Goal: Task Accomplishment & Management: Complete application form

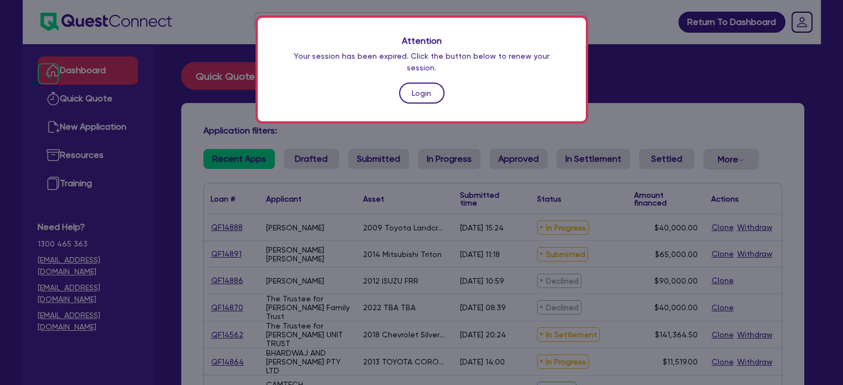
click at [430, 83] on link "Login" at bounding box center [421, 93] width 45 height 21
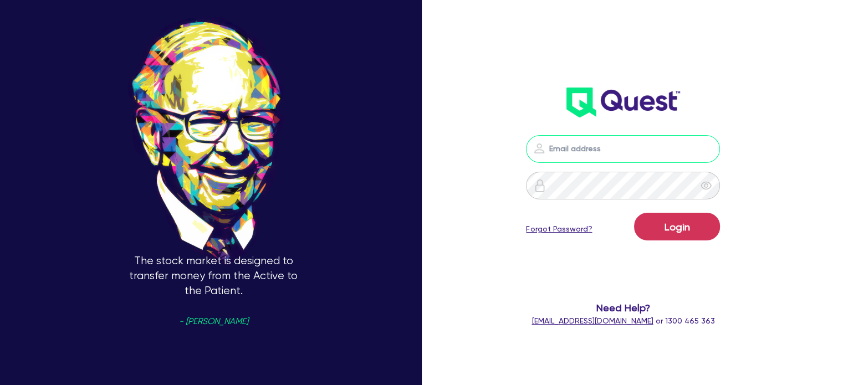
type input "sam.millard@quest.finance"
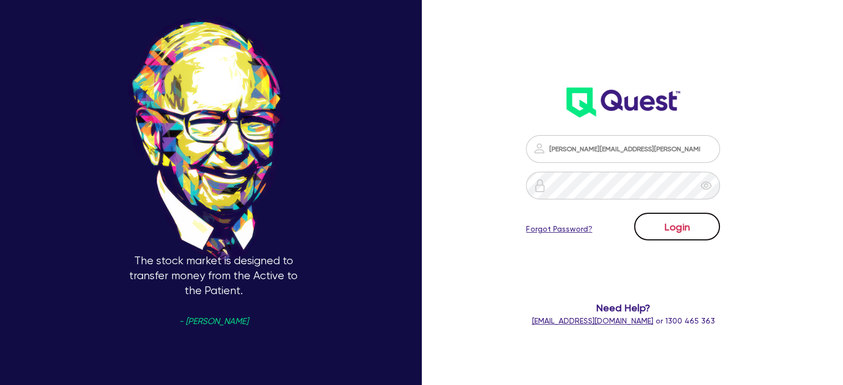
click at [706, 235] on button "Login" at bounding box center [677, 227] width 86 height 28
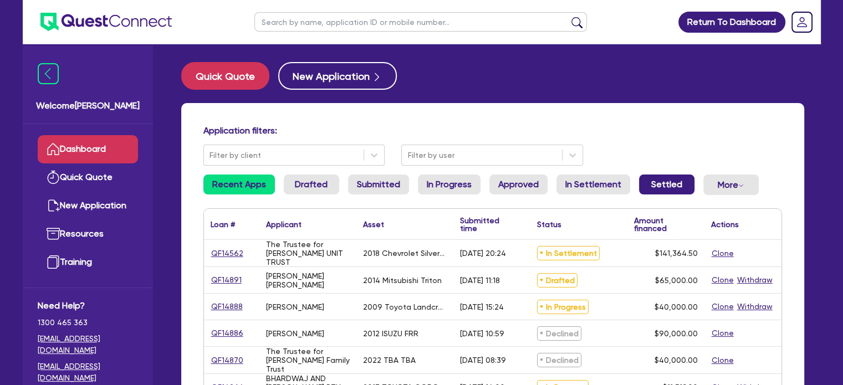
click at [649, 177] on link "Settled" at bounding box center [666, 185] width 55 height 20
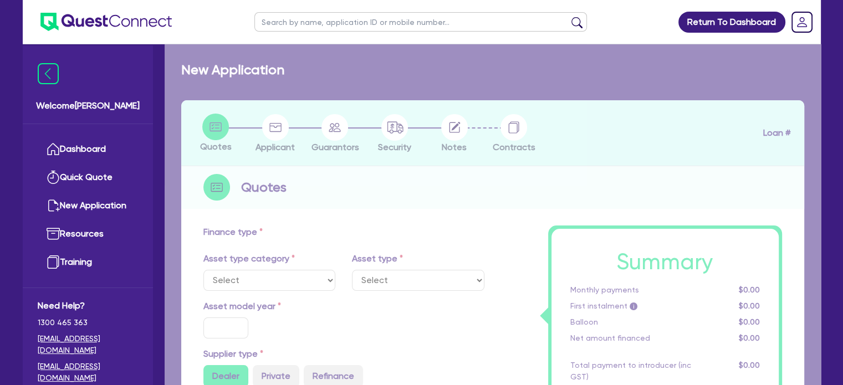
select select "PRIMARY_ASSETS"
type input "2022"
radio input "false"
radio input "true"
type input "25,000"
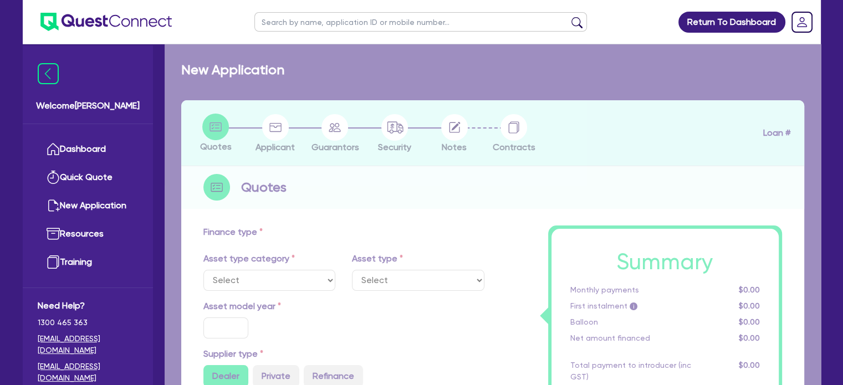
type input "9"
type input "2,250"
type input "17.95"
type input "2,500"
select select "YELLOW_GOODS_AND_EXCAVATORS"
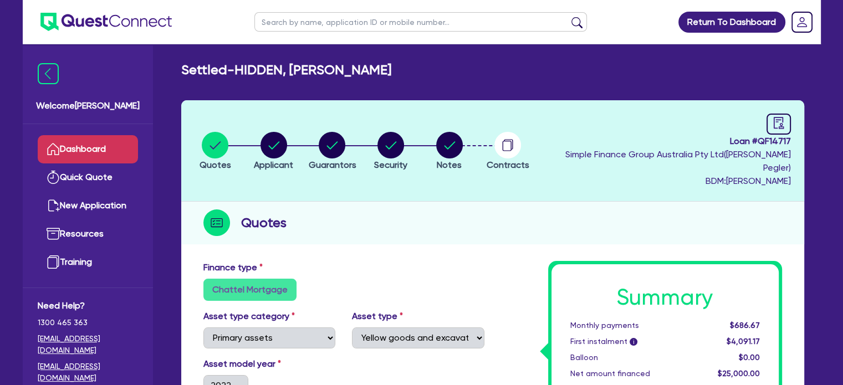
click at [93, 140] on link "Dashboard" at bounding box center [88, 149] width 100 height 28
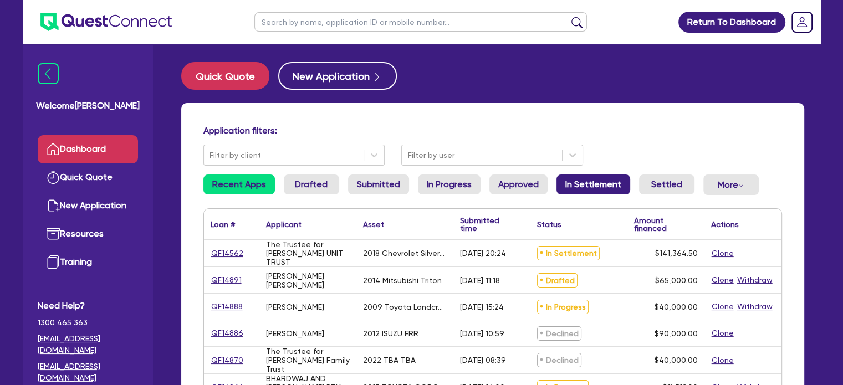
click at [561, 178] on link "In Settlement" at bounding box center [593, 185] width 74 height 20
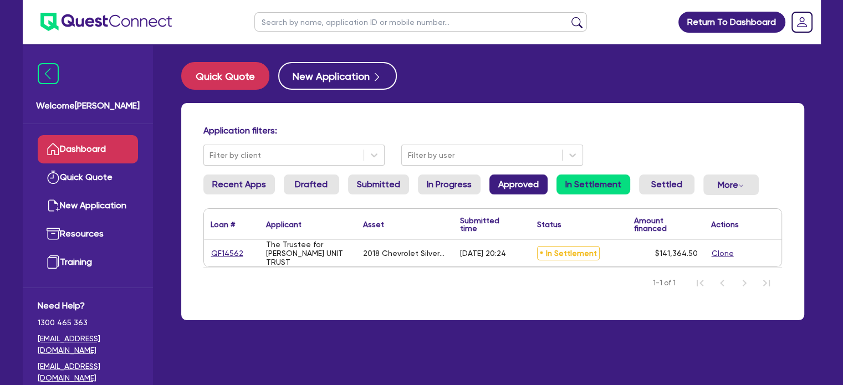
click at [508, 191] on link "Approved" at bounding box center [518, 185] width 58 height 20
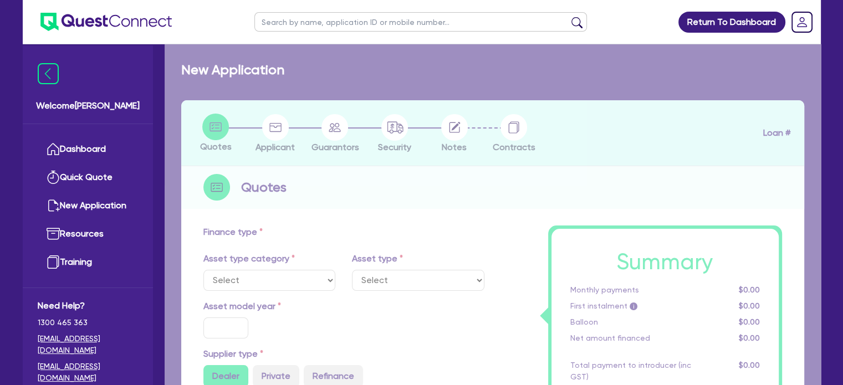
select select "CARS_AND_LIGHT_TRUCKS"
type input "2025"
type input "11,248"
type input "7"
type input "787.36"
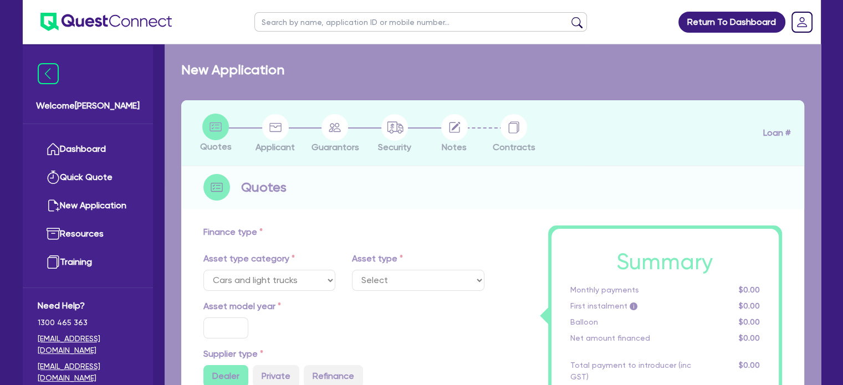
radio input "true"
type input "17.95"
type input "1,200"
select select "PASSENGER_VEHICLES"
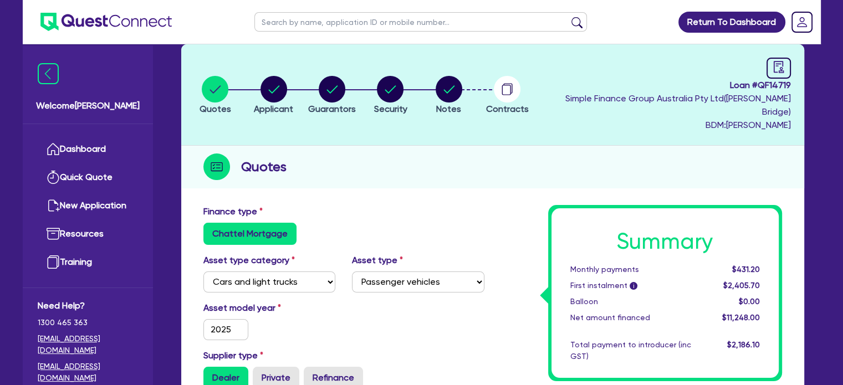
scroll to position [166, 0]
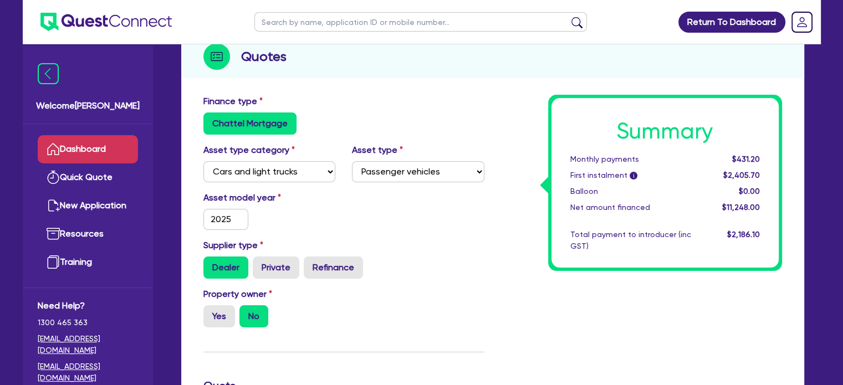
click at [82, 153] on link "Dashboard" at bounding box center [88, 149] width 100 height 28
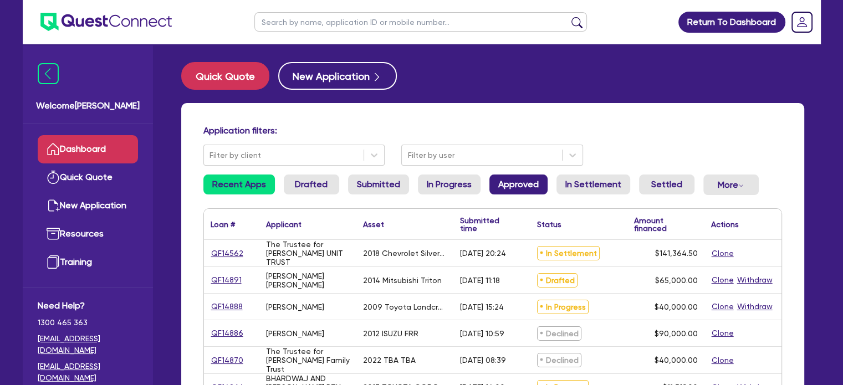
click at [498, 175] on link "Approved" at bounding box center [518, 185] width 58 height 20
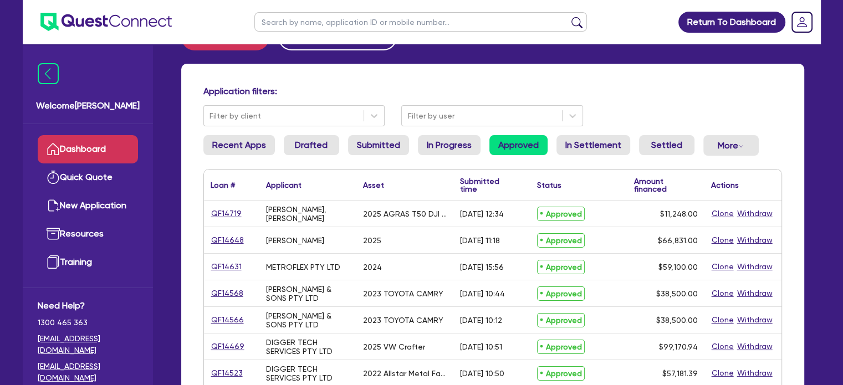
scroll to position [55, 0]
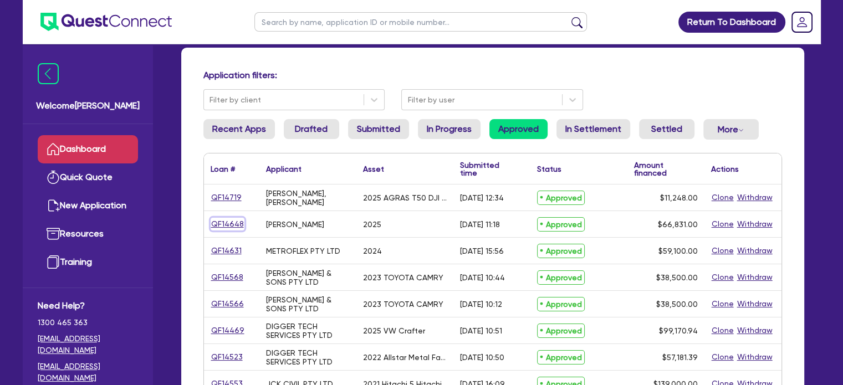
click at [229, 226] on link "QF14648" at bounding box center [228, 224] width 34 height 13
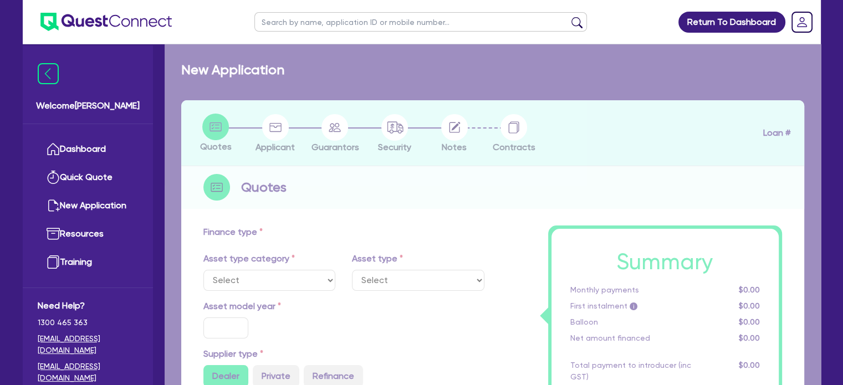
select select "CARS_AND_LIGHT_TRUCKS"
type input "2025"
type input "66,831"
type input "25"
type input "16,707.75"
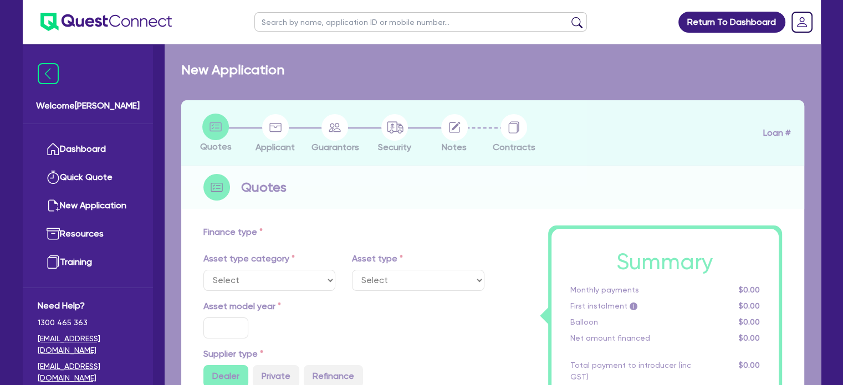
type input "11"
type input "7,351.41"
type input "17.99"
select select "LIGHT_TRUCKS"
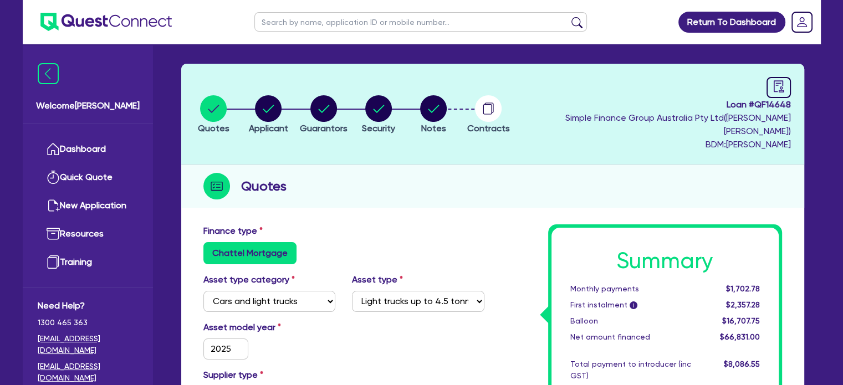
scroll to position [55, 0]
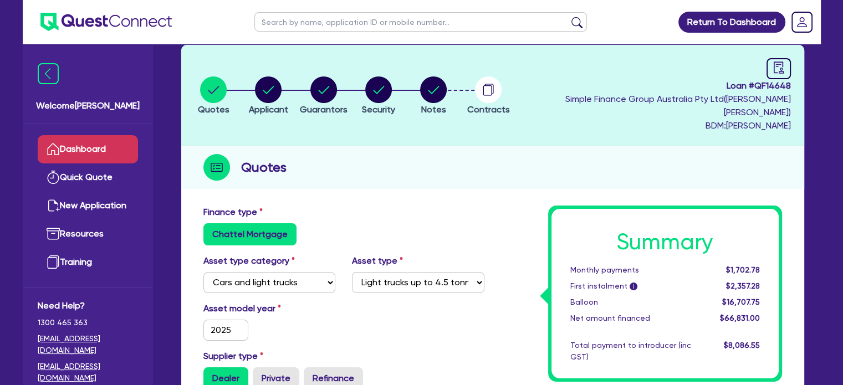
click at [77, 145] on link "Dashboard" at bounding box center [88, 149] width 100 height 28
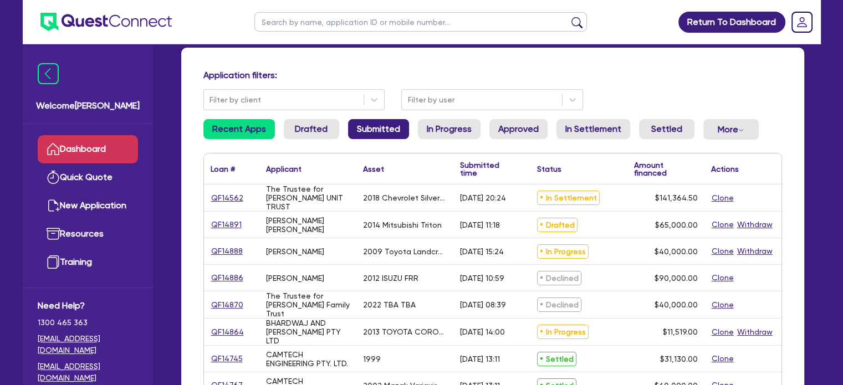
click at [358, 132] on link "Submitted" at bounding box center [378, 129] width 61 height 20
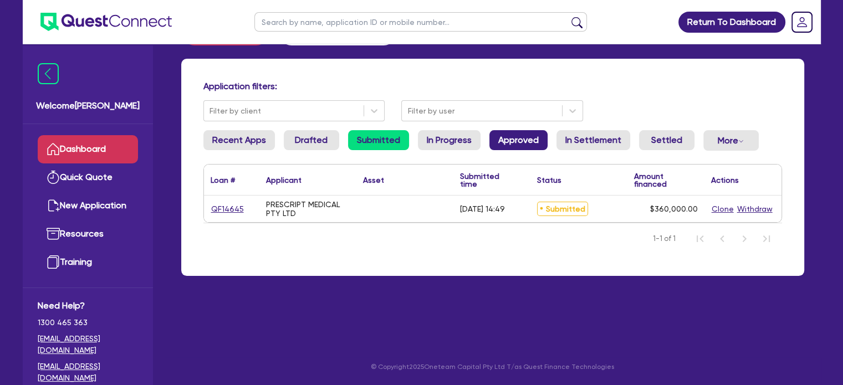
click at [512, 141] on link "Approved" at bounding box center [518, 140] width 58 height 20
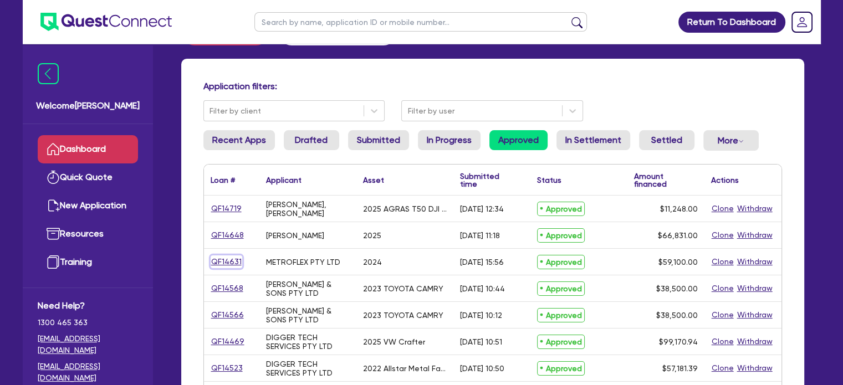
click at [230, 261] on link "QF14631" at bounding box center [227, 261] width 32 height 13
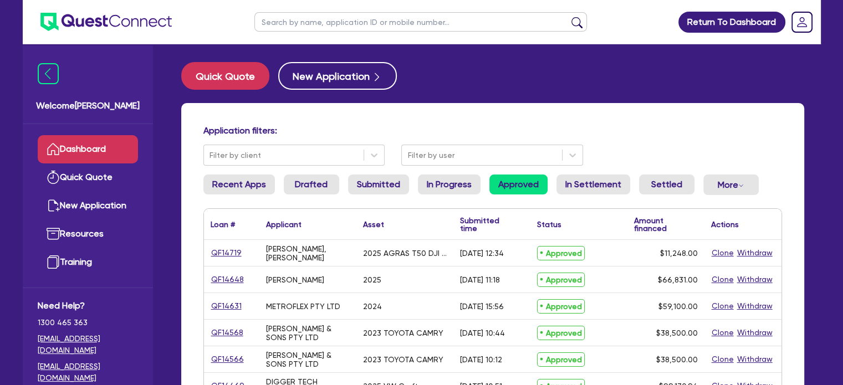
select select "TERTIARY_ASSETS"
select select "OTHER_TERTIARY"
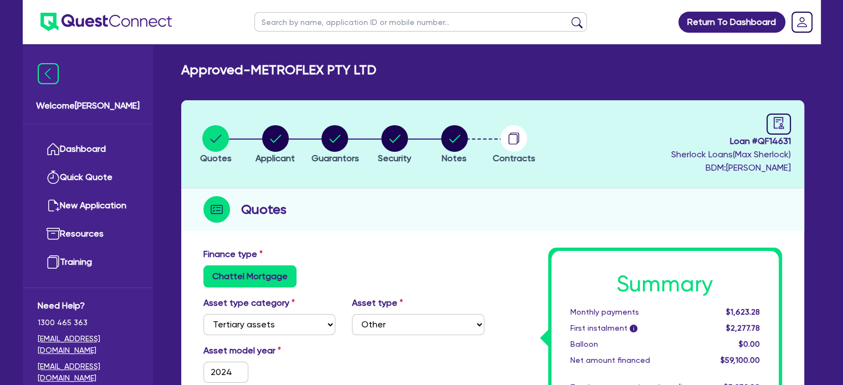
scroll to position [55, 0]
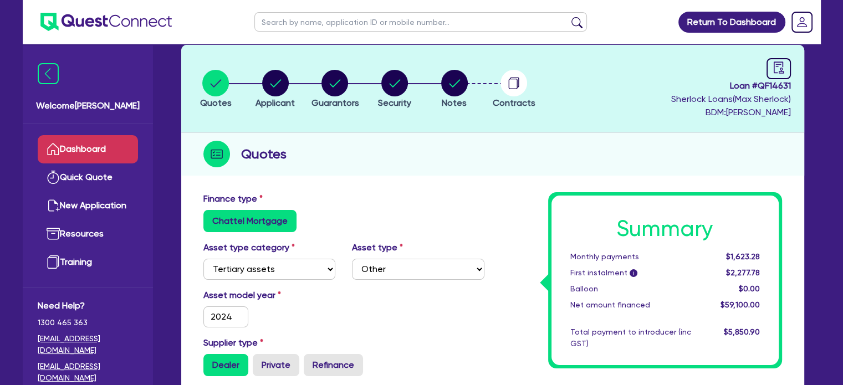
click at [62, 144] on link "Dashboard" at bounding box center [88, 149] width 100 height 28
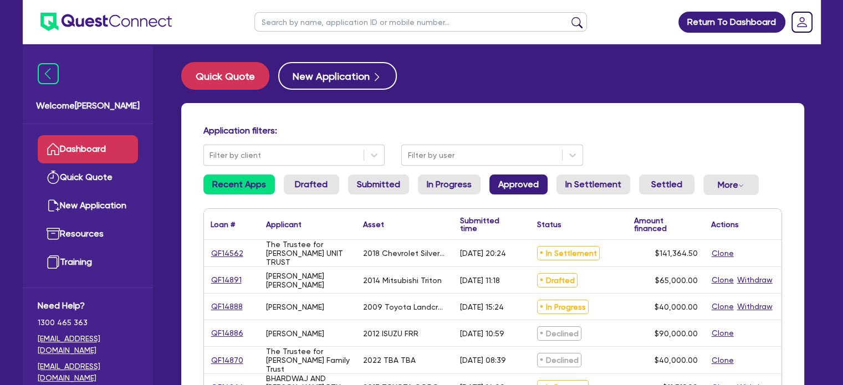
click at [496, 182] on link "Approved" at bounding box center [518, 185] width 58 height 20
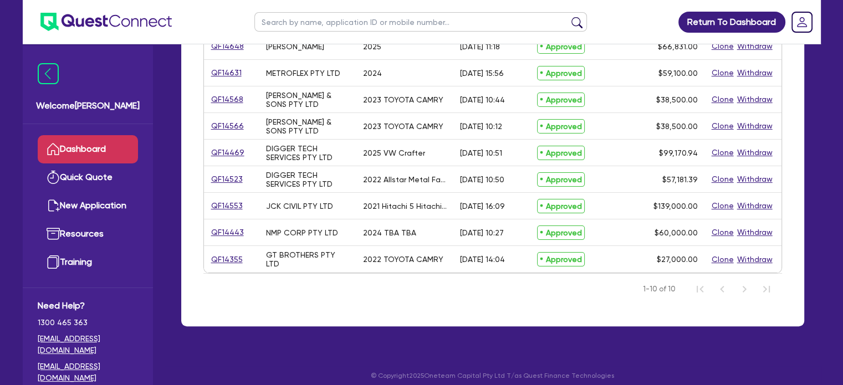
scroll to position [242, 0]
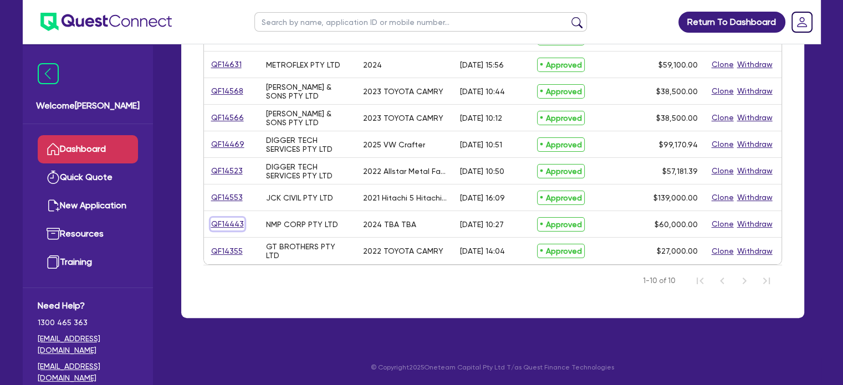
click at [228, 227] on link "QF14443" at bounding box center [228, 224] width 34 height 13
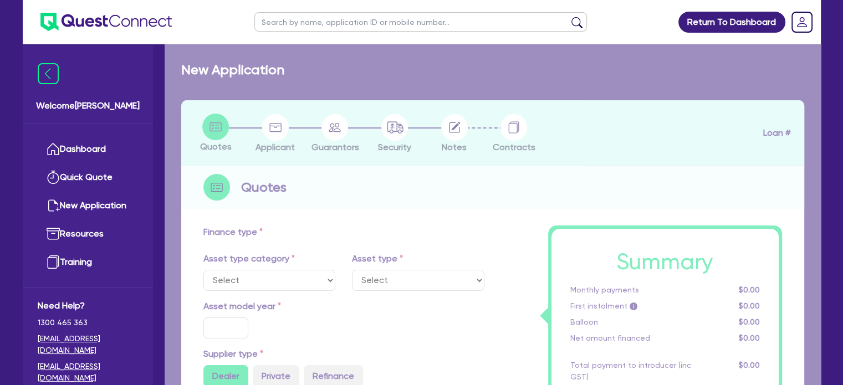
select select "PRIMARY_ASSETS"
type input "2024"
type input "65,000"
type input "5,000"
type input "11"
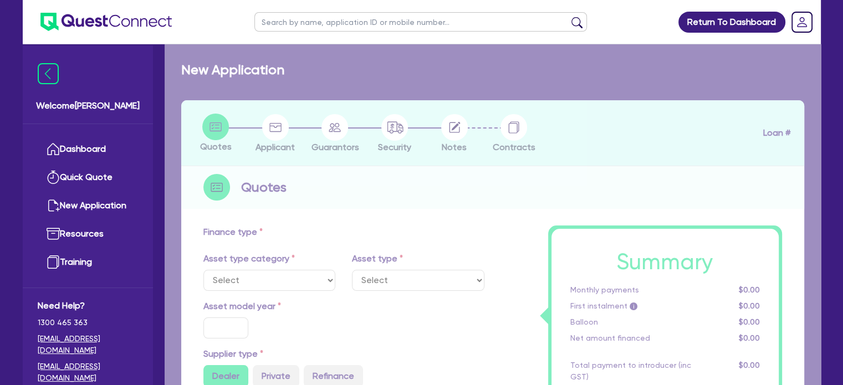
type input "6,600"
type input "17.95"
type input "2,000"
select select "CONSTRUCTION_AND_EARTHMOVING_EQUIPMENT"
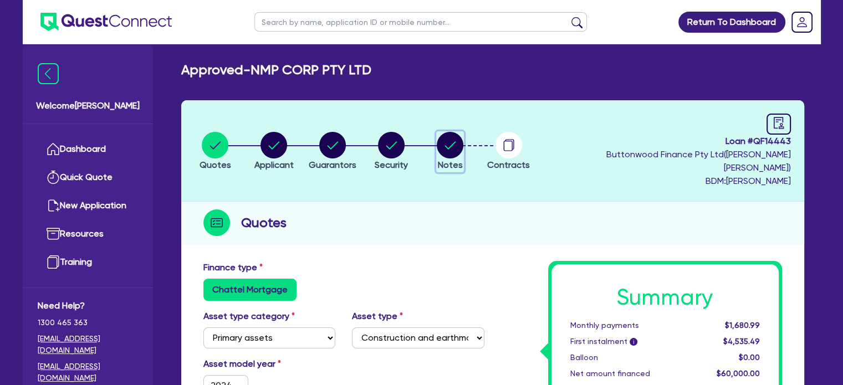
click at [458, 140] on circle "button" at bounding box center [450, 145] width 27 height 27
select select "Quest Finance - Own Book"
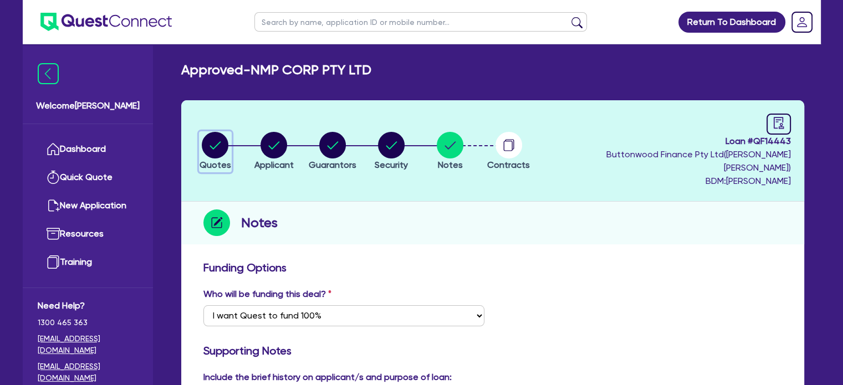
click at [222, 140] on circle "button" at bounding box center [215, 145] width 27 height 27
select select "PRIMARY_ASSETS"
select select "CONSTRUCTION_AND_EARTHMOVING_EQUIPMENT"
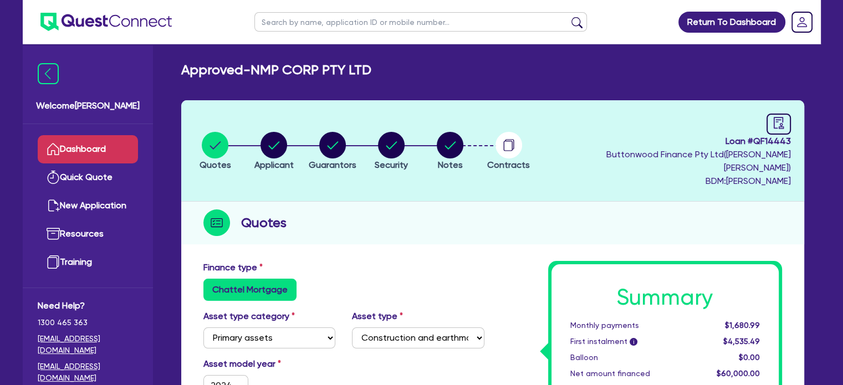
click at [101, 150] on link "Dashboard" at bounding box center [88, 149] width 100 height 28
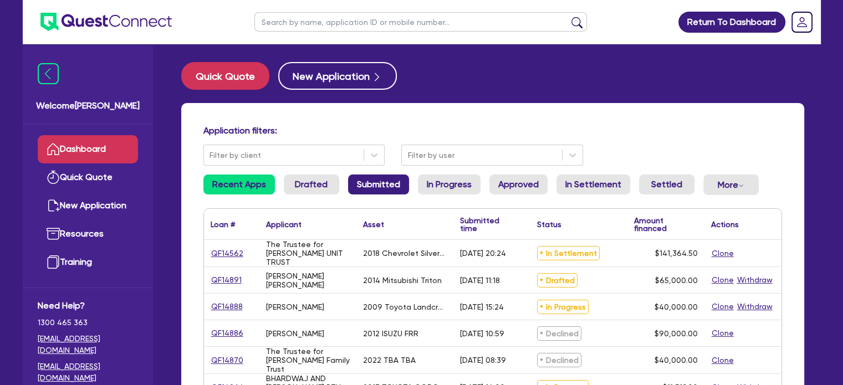
click at [391, 186] on link "Submitted" at bounding box center [378, 185] width 61 height 20
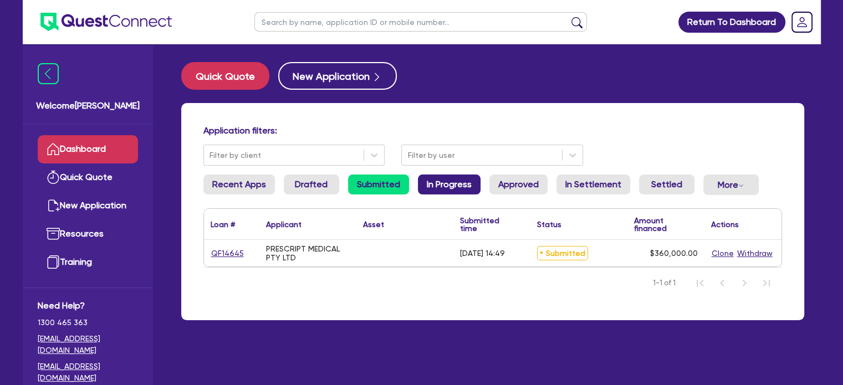
click at [431, 186] on link "In Progress" at bounding box center [449, 185] width 63 height 20
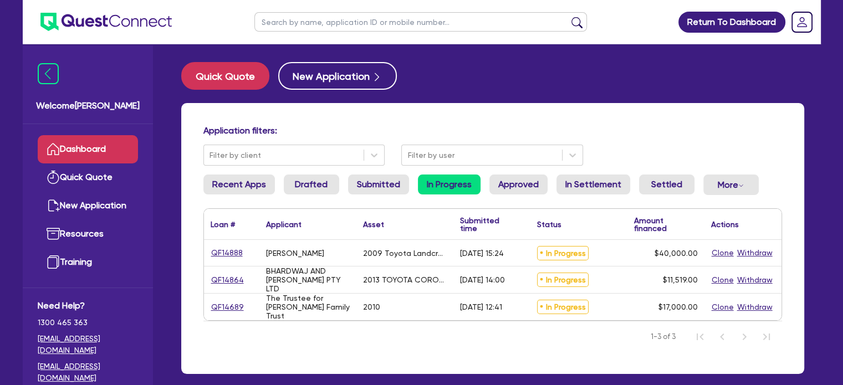
click at [228, 314] on div "QF14689" at bounding box center [231, 307] width 55 height 27
click at [230, 308] on link "QF14689" at bounding box center [228, 307] width 34 height 13
select select "PRIMARY_ASSETS"
select select "TRAILERS"
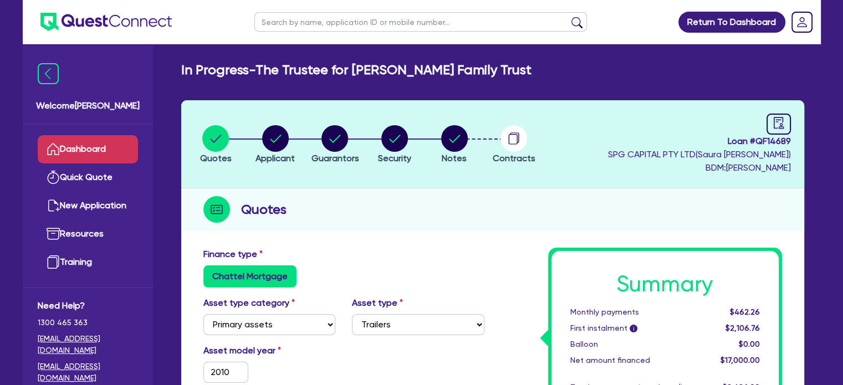
click at [115, 152] on link "Dashboard" at bounding box center [88, 149] width 100 height 28
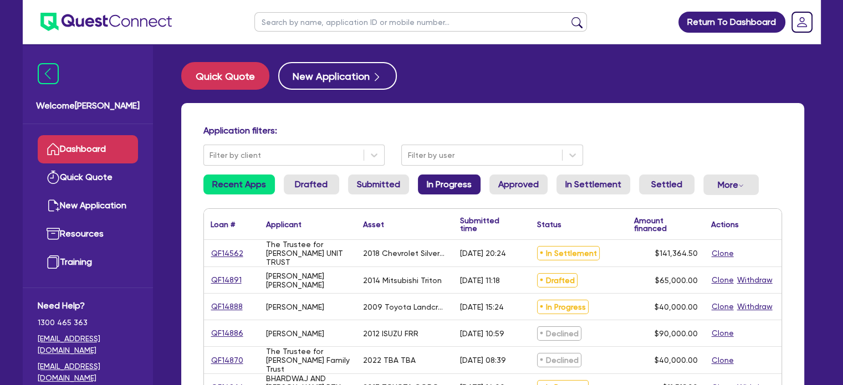
click at [433, 183] on link "In Progress" at bounding box center [449, 185] width 63 height 20
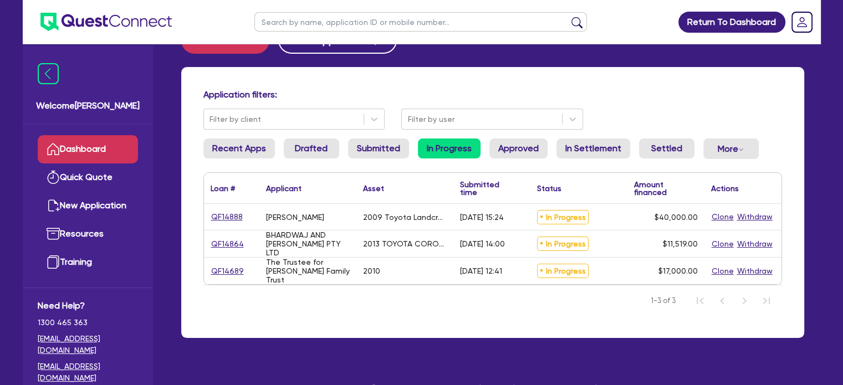
scroll to position [55, 0]
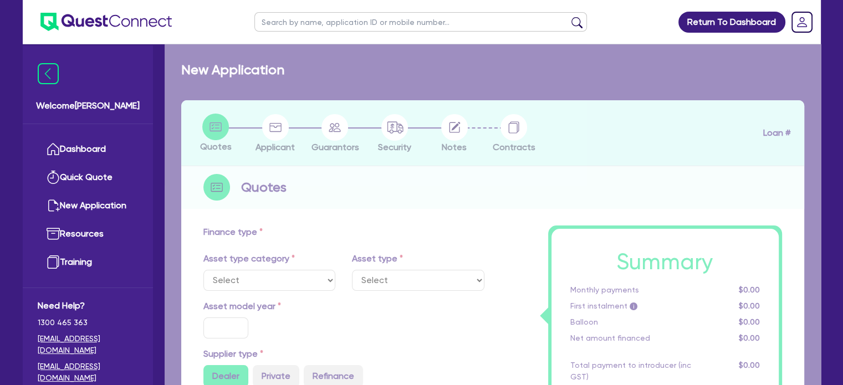
select select "CARS_AND_LIGHT_TRUCKS"
type input "2013"
type input "14,399"
type input "2,880"
type input "11"
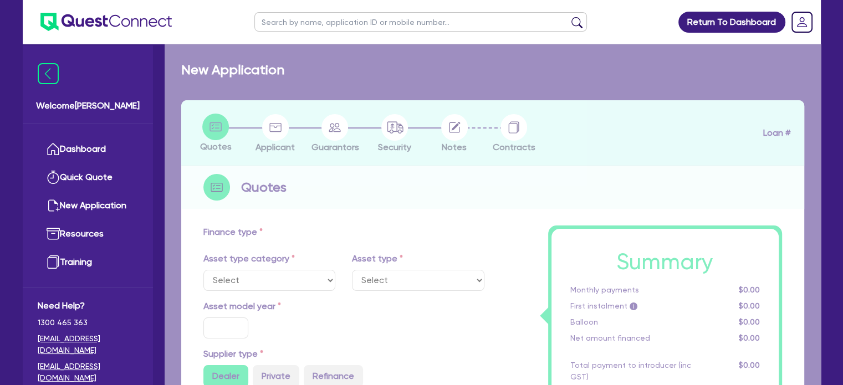
type input "1,267.09"
type input "18.45"
type input "590"
select select "PASSENGER_VEHICLES"
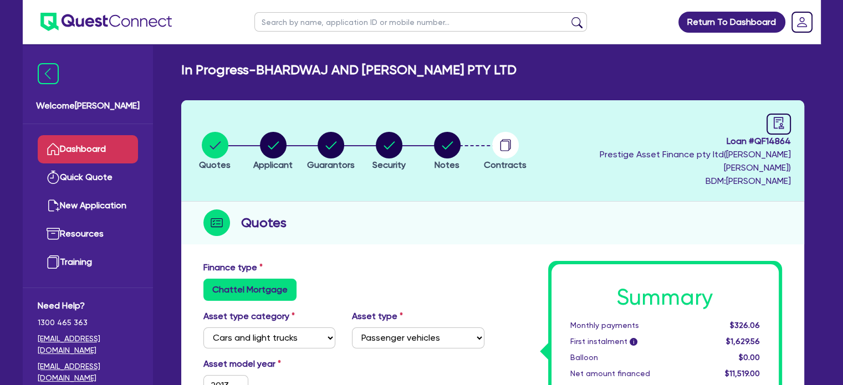
click at [68, 139] on link "Dashboard" at bounding box center [88, 149] width 100 height 28
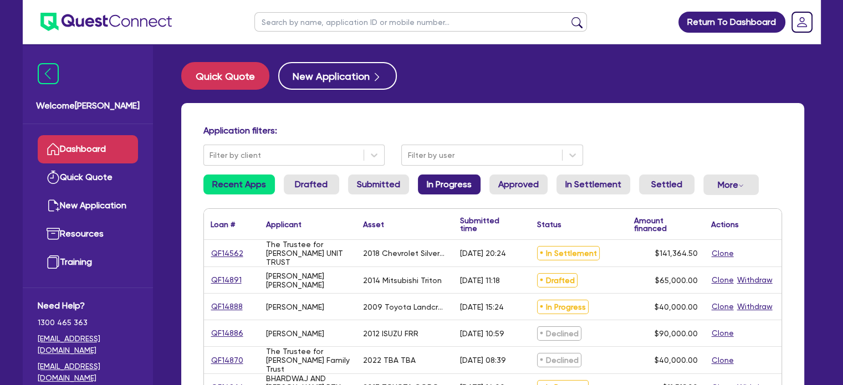
click at [437, 187] on link "In Progress" at bounding box center [449, 185] width 63 height 20
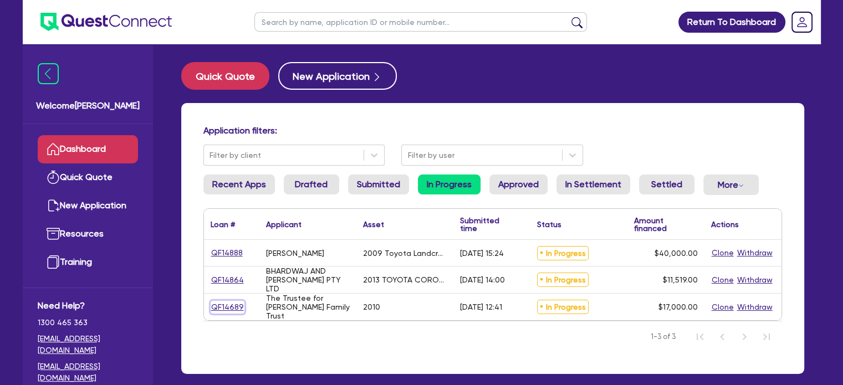
click at [234, 301] on link "QF14689" at bounding box center [228, 307] width 34 height 13
select select "PRIMARY_ASSETS"
select select "TRAILERS"
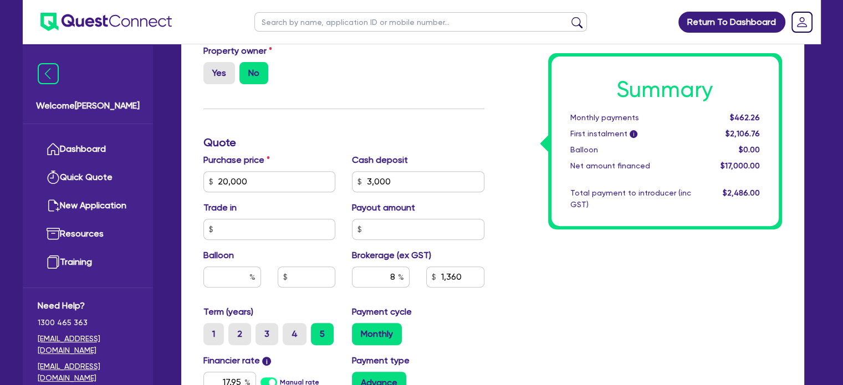
scroll to position [499, 0]
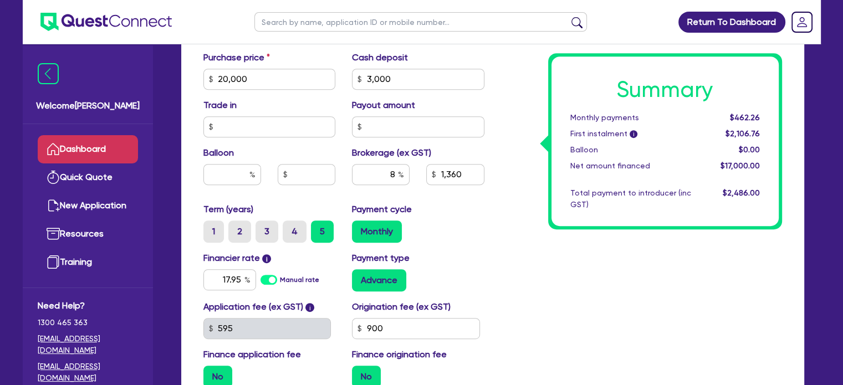
click at [83, 155] on link "Dashboard" at bounding box center [88, 149] width 100 height 28
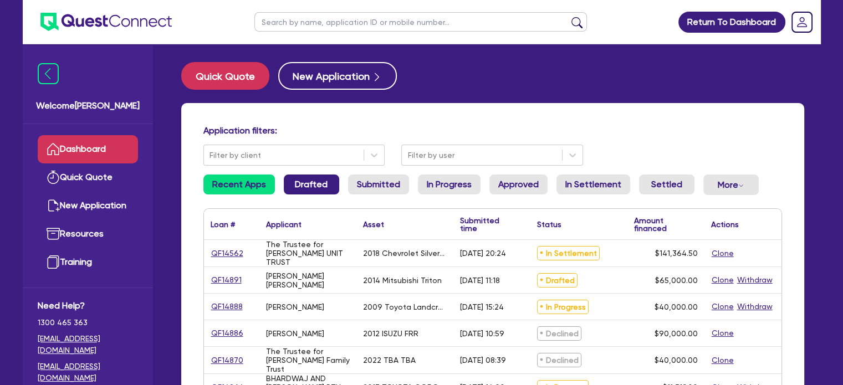
click at [307, 192] on link "Drafted" at bounding box center [311, 185] width 55 height 20
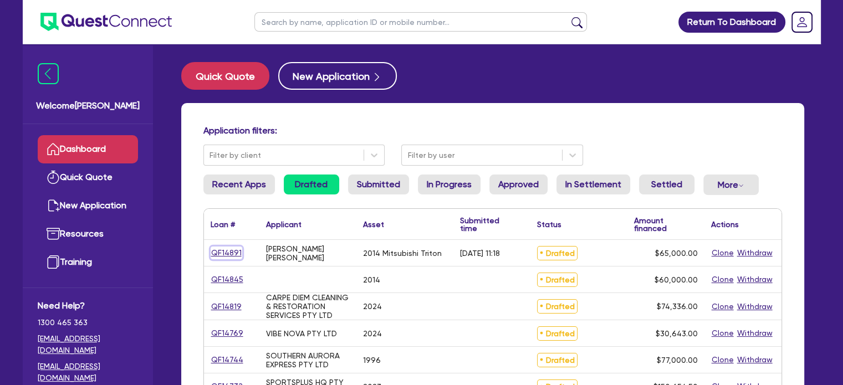
click at [232, 255] on link "QF14891" at bounding box center [227, 253] width 32 height 13
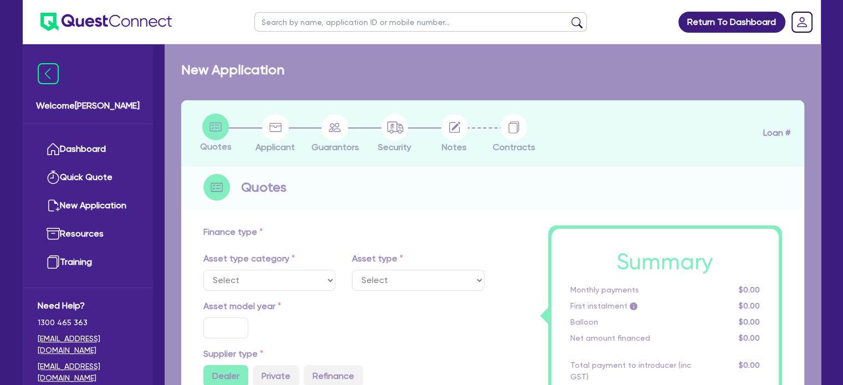
select select "CARS_AND_LIGHT_TRUCKS"
type input "2014"
radio input "false"
radio input "true"
type input "65,000"
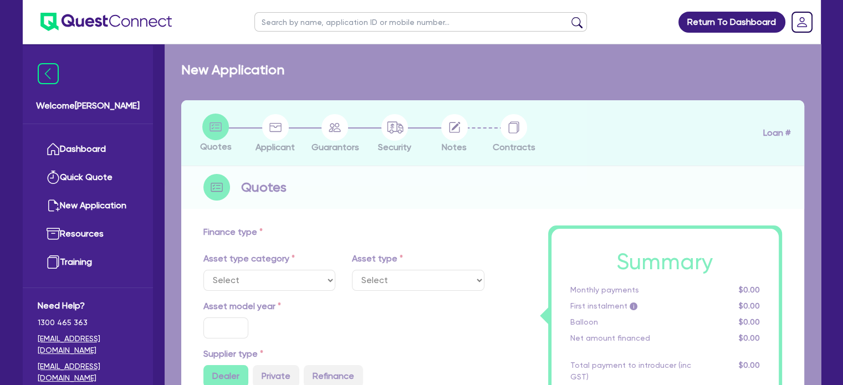
type input "5"
type input "3,250"
type input "17.95"
select select "PASSENGER_VEHICLES"
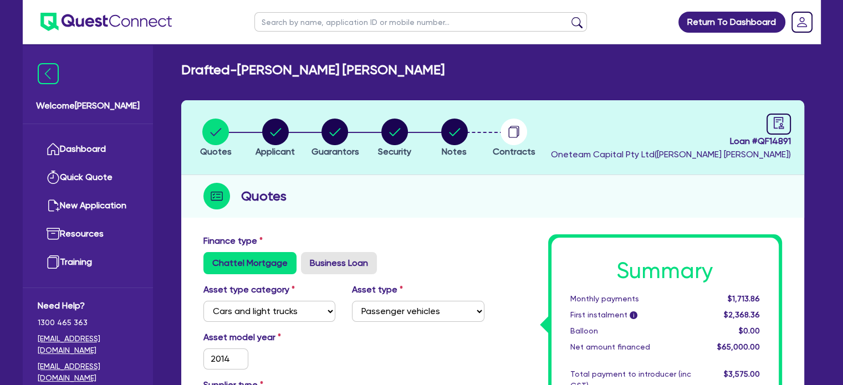
click at [435, 135] on li "Notes" at bounding box center [454, 137] width 60 height 39
click at [449, 130] on circle "button" at bounding box center [454, 132] width 27 height 27
select select "Quest Finance - Own Book"
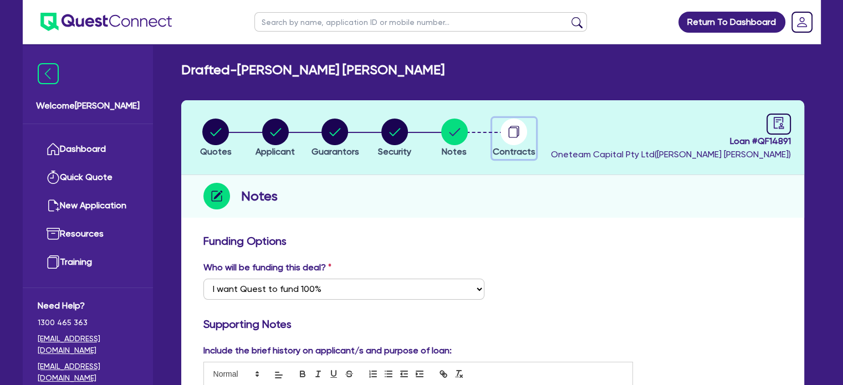
click at [512, 130] on circle "button" at bounding box center [513, 132] width 27 height 27
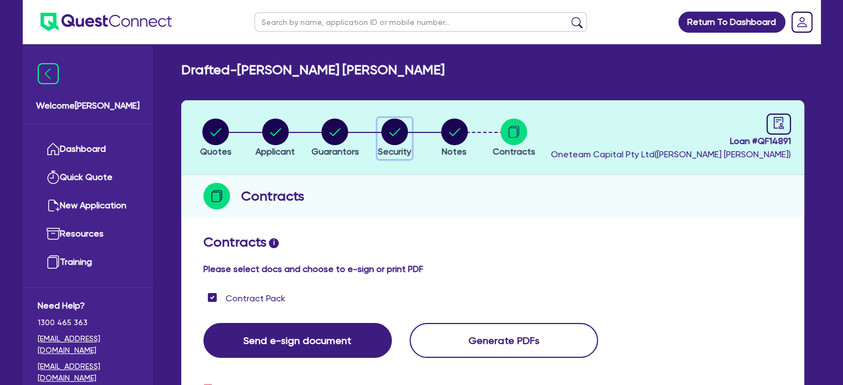
click at [394, 137] on circle "button" at bounding box center [394, 132] width 27 height 27
select select "CARS_AND_LIGHT_TRUCKS"
select select "PASSENGER_VEHICLES"
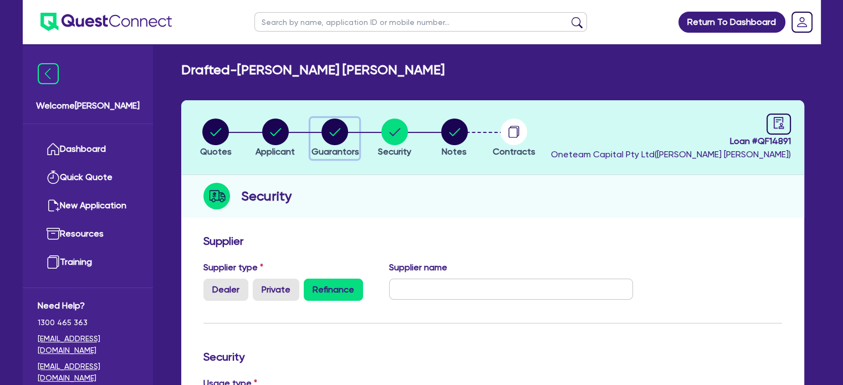
click at [325, 147] on span "Guarantors" at bounding box center [335, 151] width 48 height 11
select select "MISS"
select select "QLD"
select select "SINGLE"
select select "CASH"
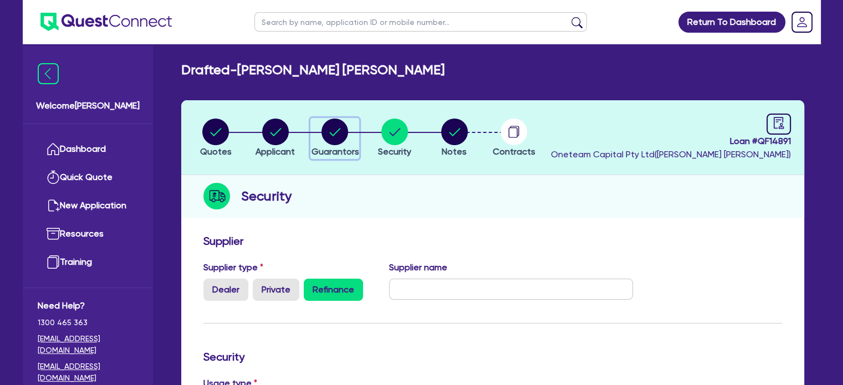
select select "VEHICLE"
select select "OTHER"
select select "HOUSEHOLD_PERSONAL"
select select "OTHER"
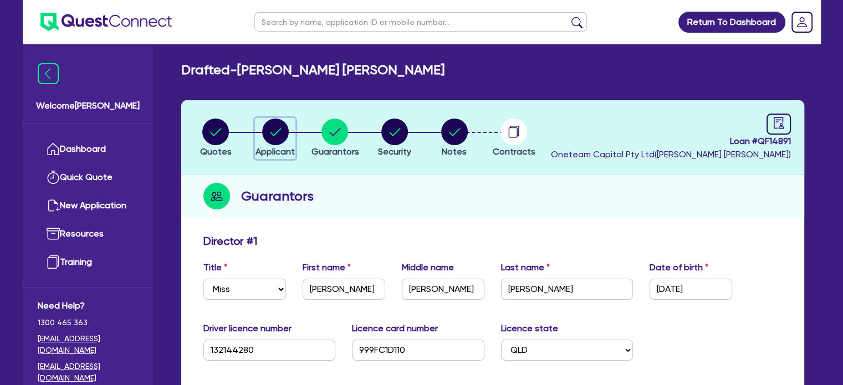
click at [270, 148] on span "Applicant" at bounding box center [274, 151] width 39 height 11
select select "SOLE_TRADER"
select select "HEALTH_BEAUTY"
select select "HAIR_BEAUTY_SALONS"
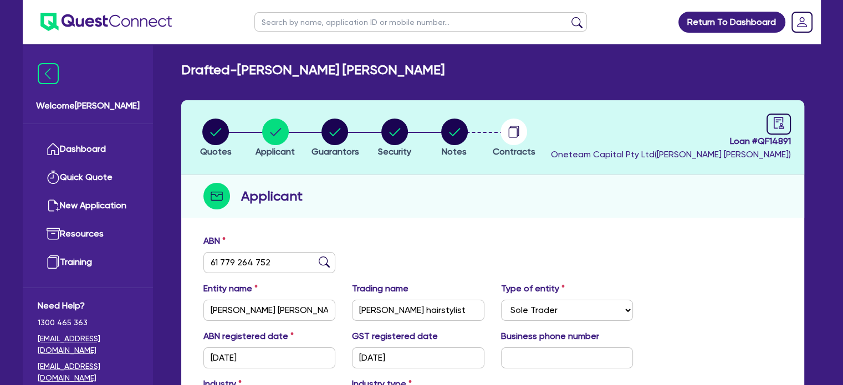
click at [197, 148] on li "Quotes" at bounding box center [216, 137] width 60 height 39
click at [214, 137] on circle "button" at bounding box center [215, 132] width 27 height 27
select select "CARS_AND_LIGHT_TRUCKS"
select select "PASSENGER_VEHICLES"
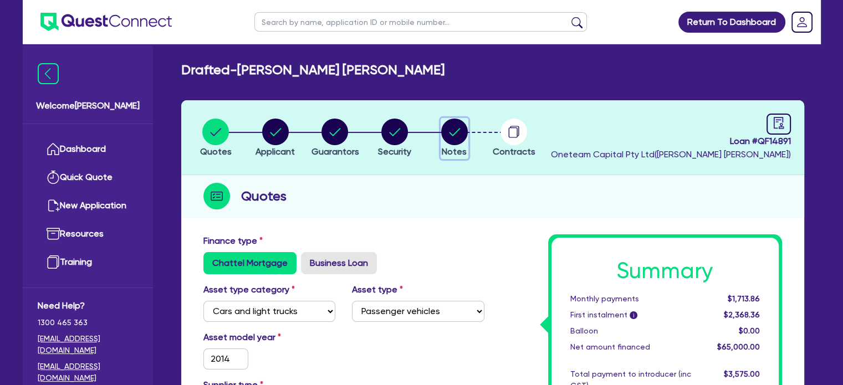
click at [456, 128] on circle "button" at bounding box center [454, 132] width 27 height 27
select select "Quest Finance - Own Book"
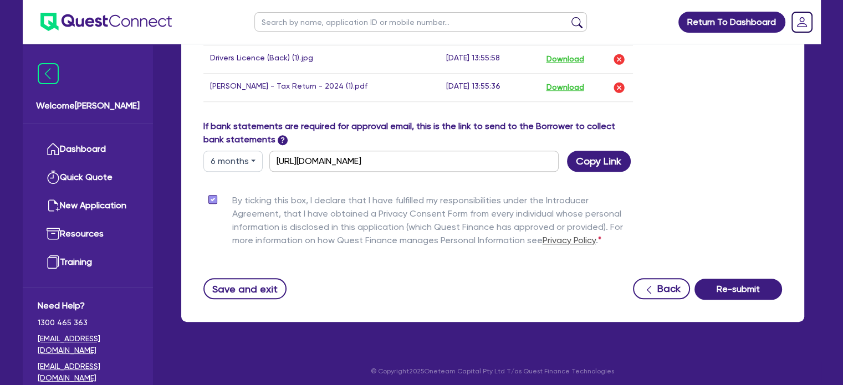
scroll to position [902, 0]
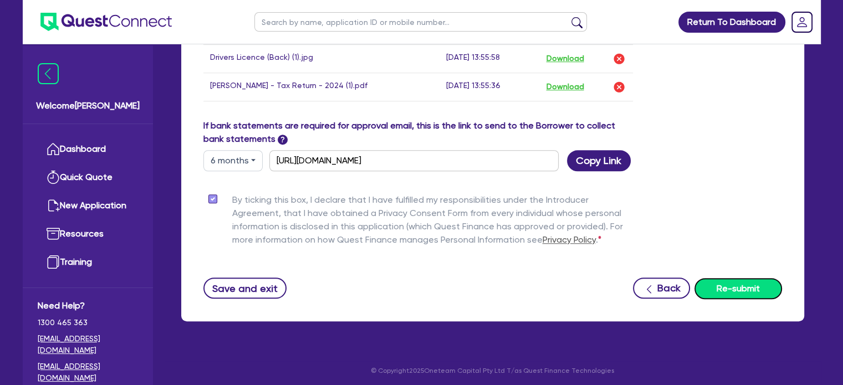
click at [709, 279] on button "Re-submit" at bounding box center [738, 288] width 88 height 21
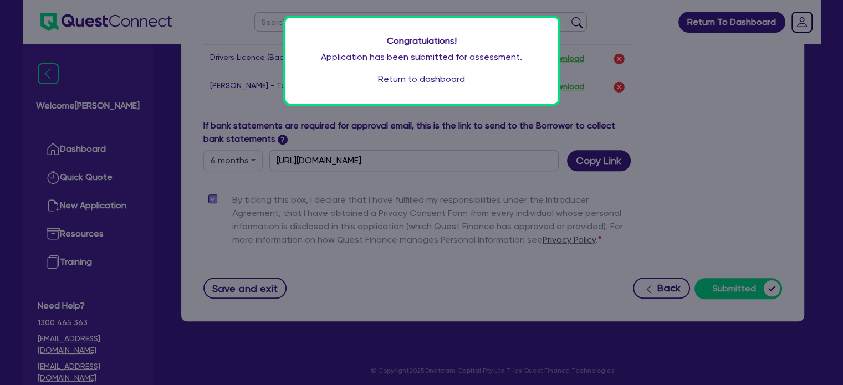
click at [420, 74] on link "Return to dashboard" at bounding box center [421, 79] width 87 height 13
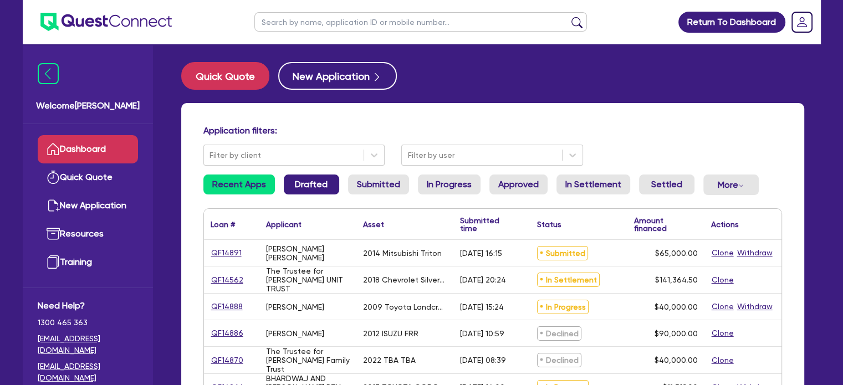
click at [313, 178] on link "Drafted" at bounding box center [311, 185] width 55 height 20
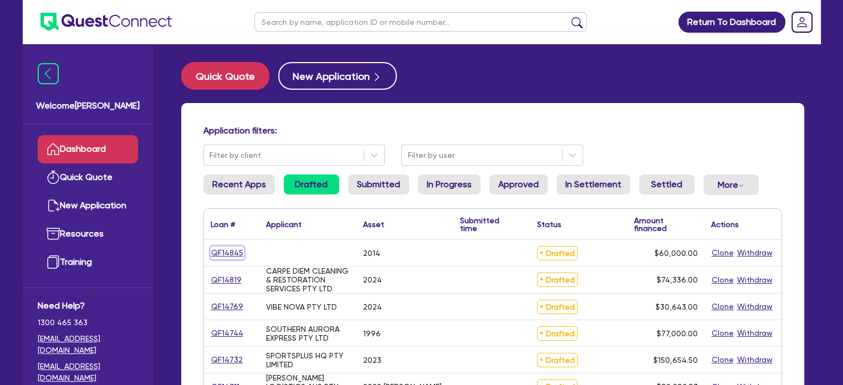
click at [230, 256] on link "QF14845" at bounding box center [227, 253] width 33 height 13
select select "CARS_AND_LIGHT_TRUCKS"
select select "PASSENGER_VEHICLES"
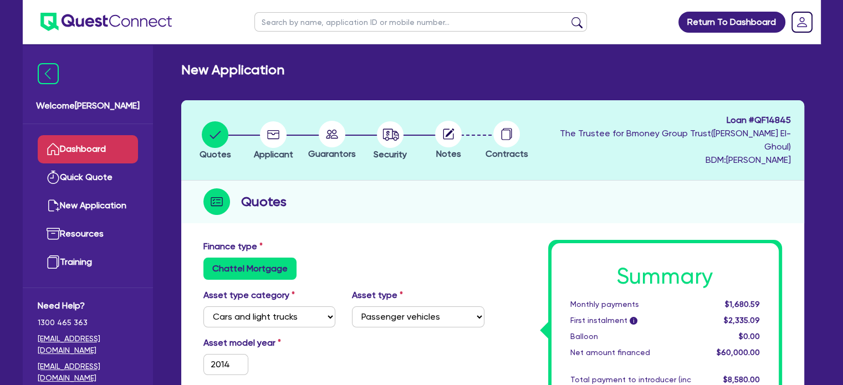
click at [114, 161] on link "Dashboard" at bounding box center [88, 149] width 100 height 28
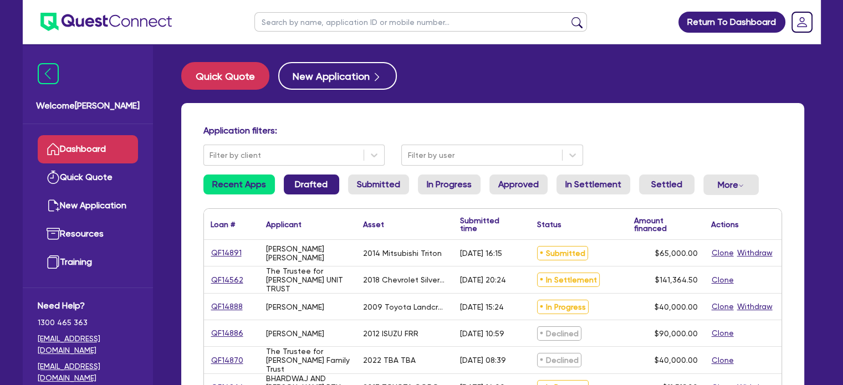
click at [299, 186] on link "Drafted" at bounding box center [311, 185] width 55 height 20
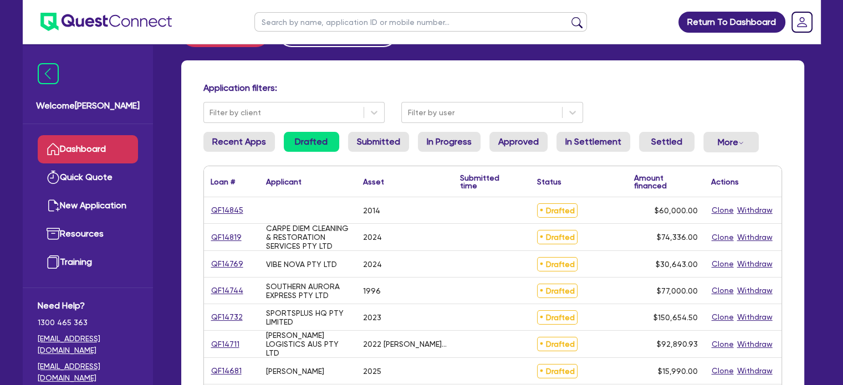
scroll to position [111, 0]
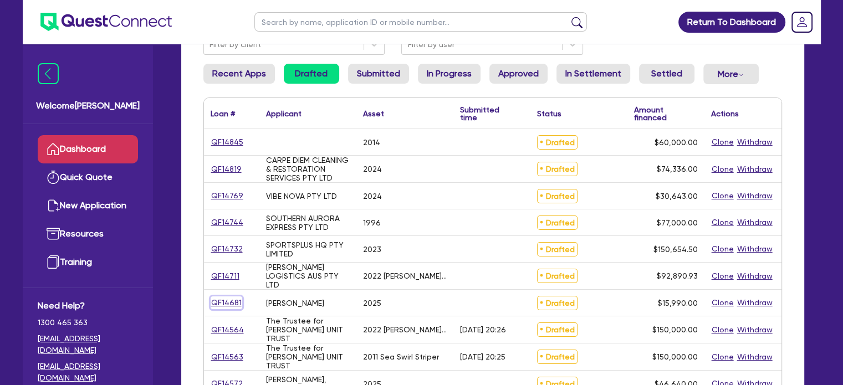
click at [228, 304] on link "QF14681" at bounding box center [227, 302] width 32 height 13
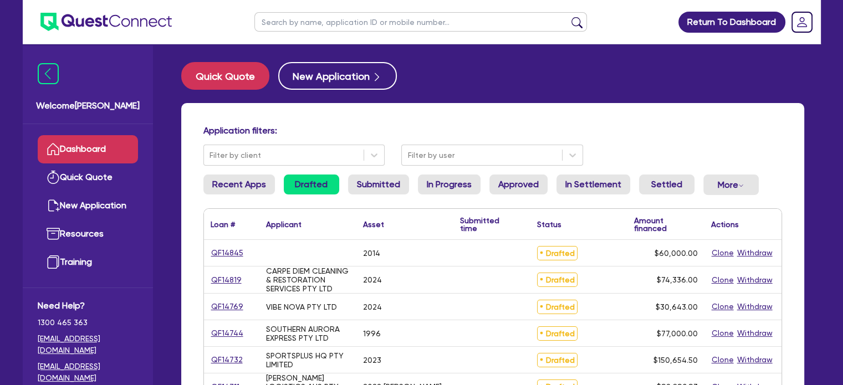
select select "PRIMARY_ASSETS"
select select "TRAILERS"
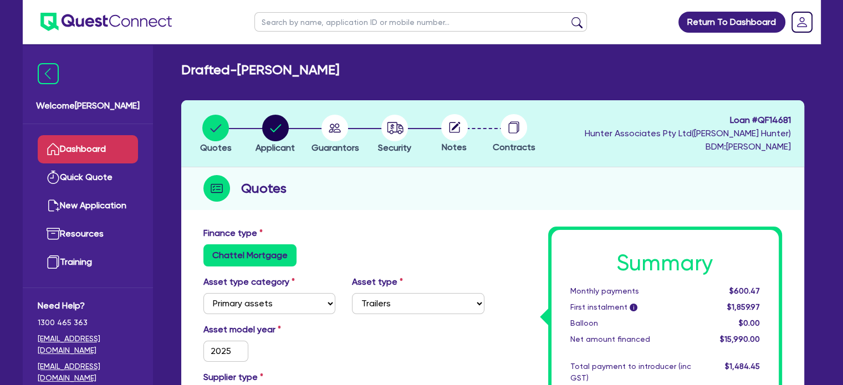
click at [119, 155] on link "Dashboard" at bounding box center [88, 149] width 100 height 28
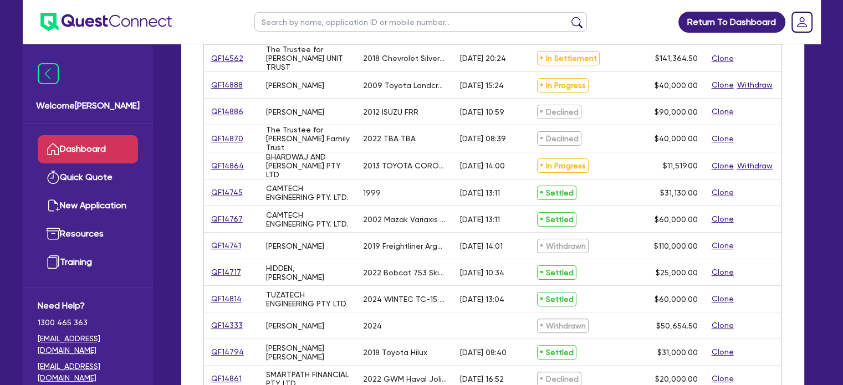
scroll to position [166, 0]
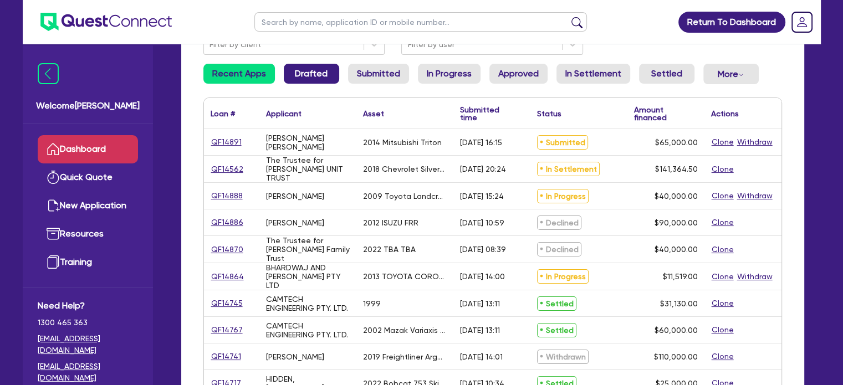
click at [289, 83] on link "Drafted" at bounding box center [311, 74] width 55 height 20
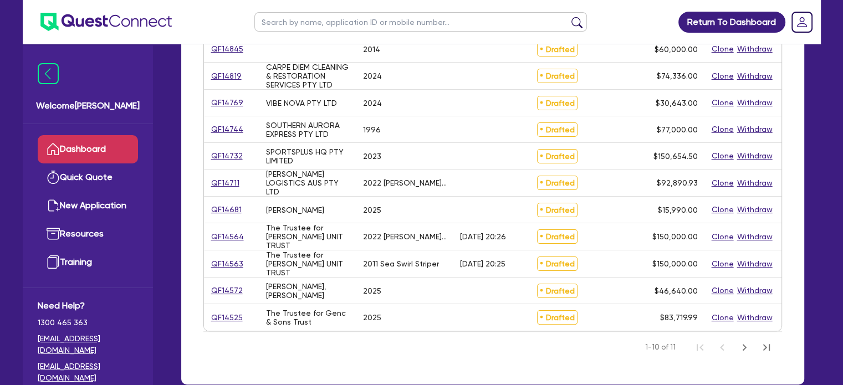
scroll to position [222, 0]
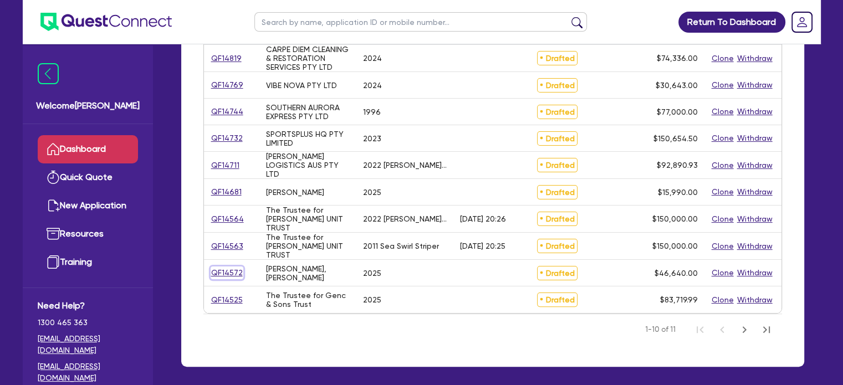
click at [230, 268] on link "QF14572" at bounding box center [227, 273] width 33 height 13
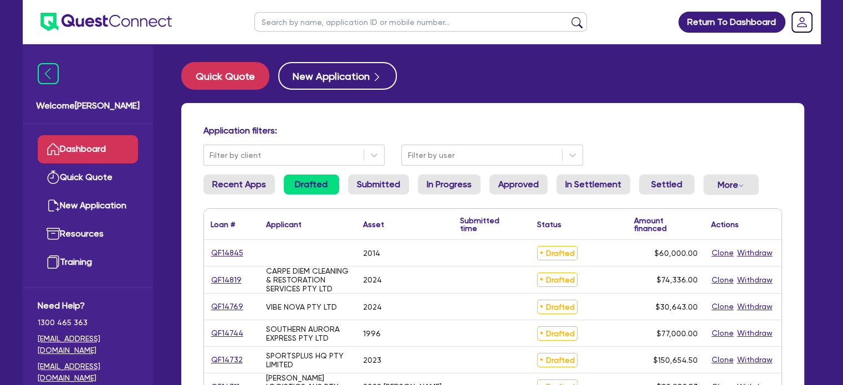
select select "PRIMARY_ASSETS"
select select "YELLOW_GOODS_AND_EXCAVATORS"
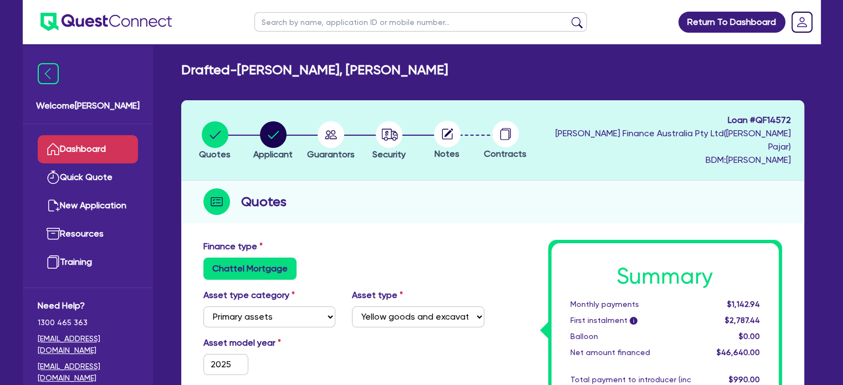
click at [121, 155] on link "Dashboard" at bounding box center [88, 149] width 100 height 28
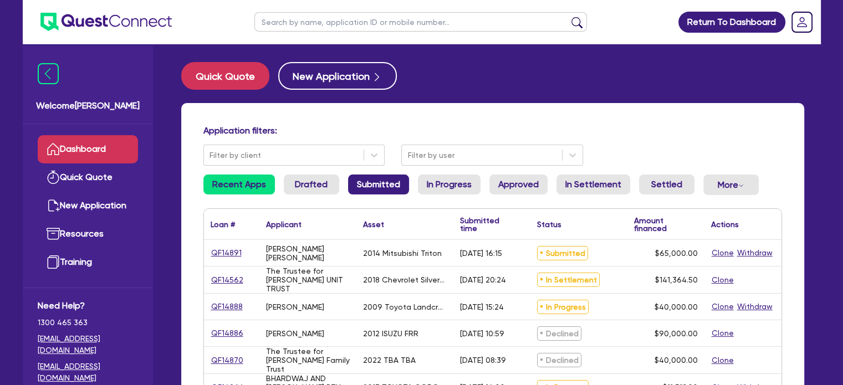
click at [370, 181] on link "Submitted" at bounding box center [378, 185] width 61 height 20
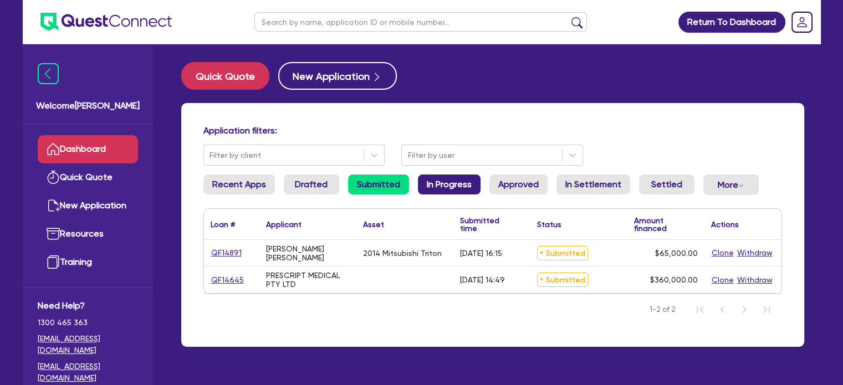
click at [448, 183] on link "In Progress" at bounding box center [449, 185] width 63 height 20
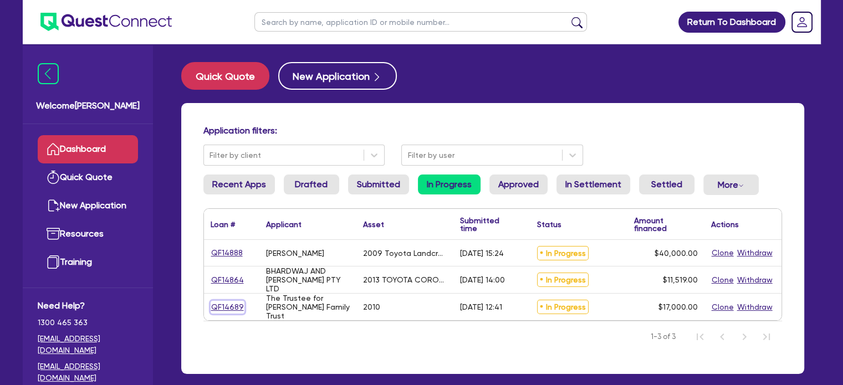
click at [235, 307] on link "QF14689" at bounding box center [228, 307] width 34 height 13
select select "PRIMARY_ASSETS"
select select "TRAILERS"
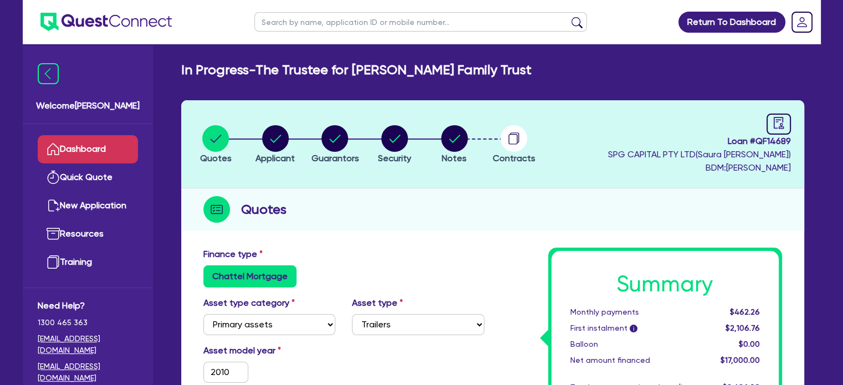
click at [91, 150] on link "Dashboard" at bounding box center [88, 149] width 100 height 28
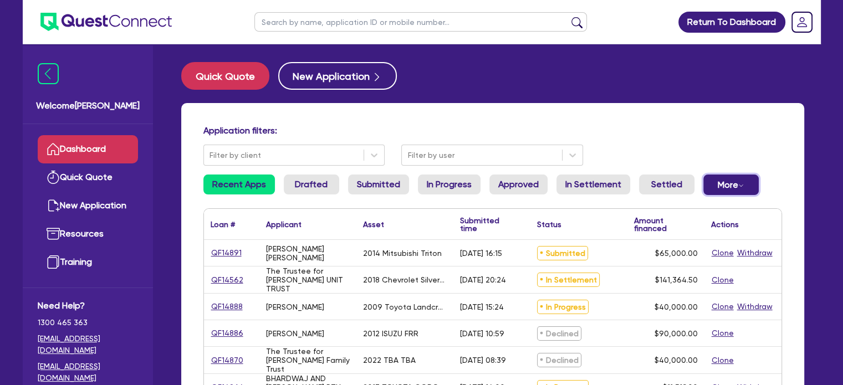
click at [738, 187] on icon "Dropdown toggle" at bounding box center [741, 186] width 6 height 6
click at [696, 212] on link "Withdrawn" at bounding box center [713, 209] width 83 height 20
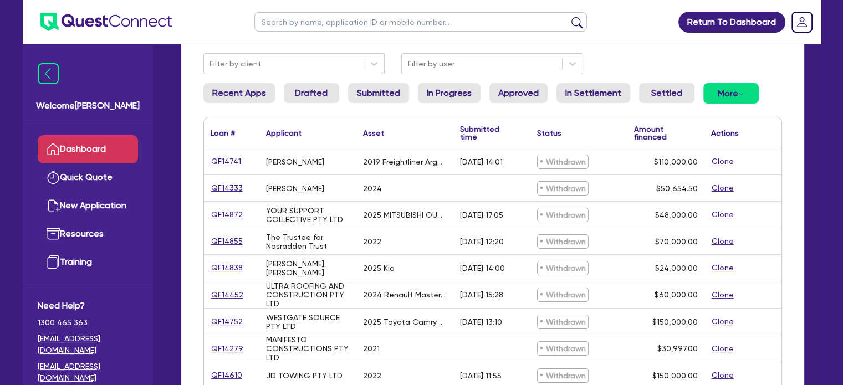
scroll to position [111, 0]
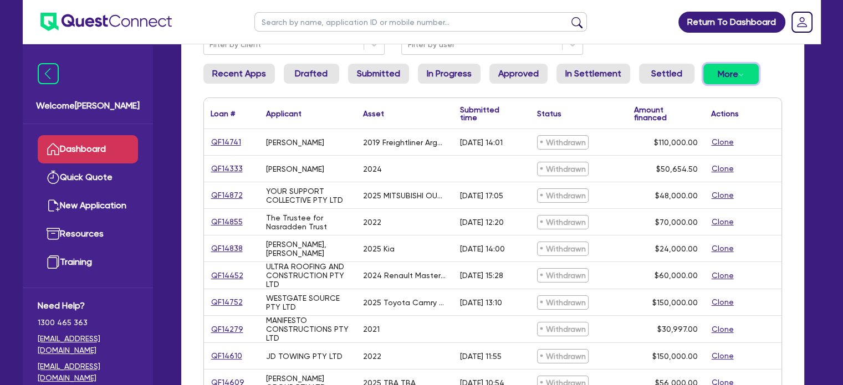
click at [716, 79] on button "More Withdrawn Declined" at bounding box center [730, 74] width 55 height 21
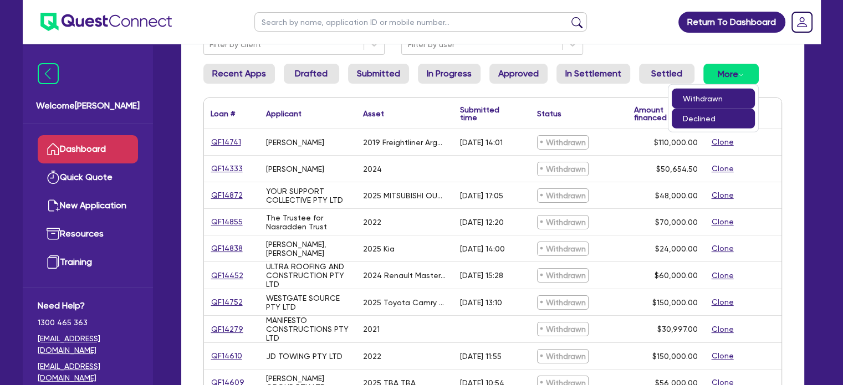
click at [709, 112] on link "Declined" at bounding box center [713, 118] width 83 height 20
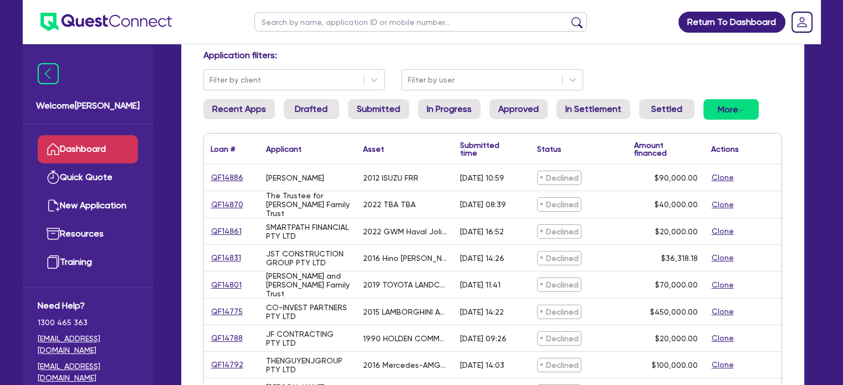
scroll to position [100, 0]
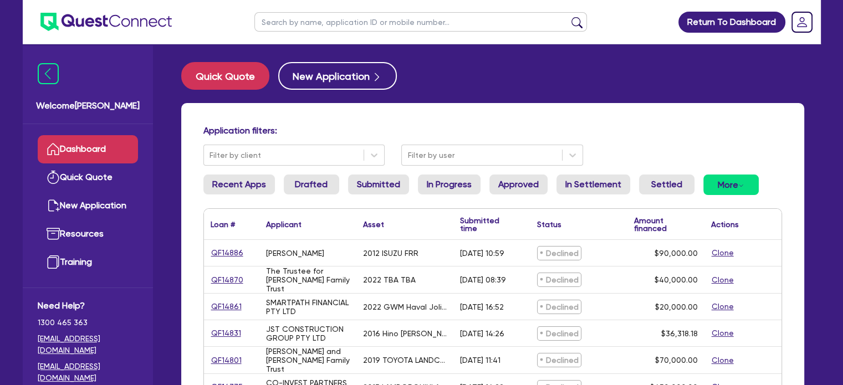
select select "PRIMARY_ASSETS"
select select "HEAVY_TRUCKS"
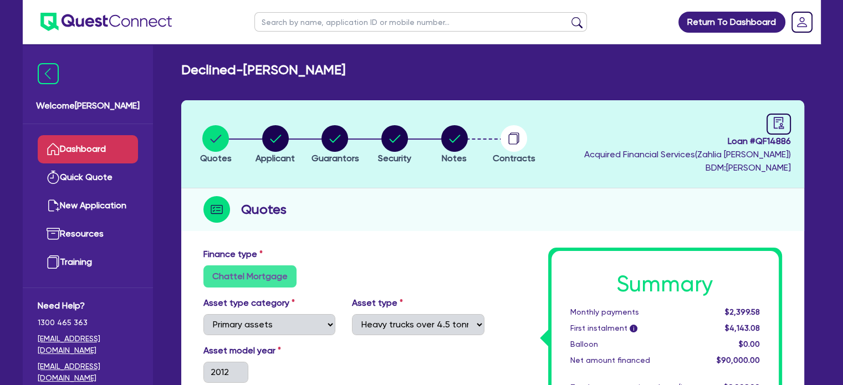
click at [98, 144] on link "Dashboard" at bounding box center [88, 149] width 100 height 28
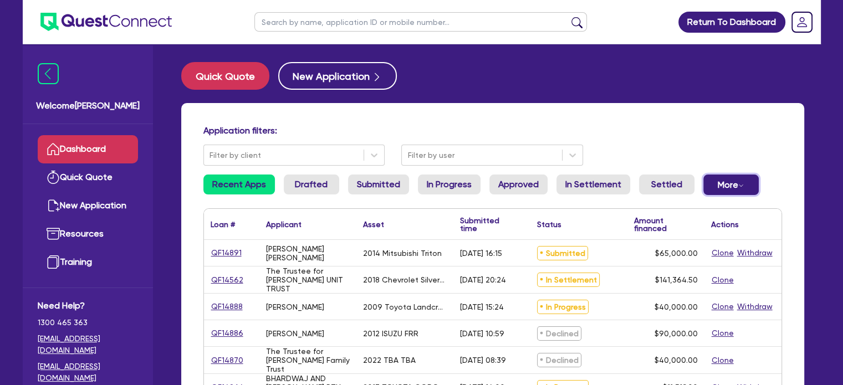
click at [742, 191] on button "More Withdrawn Declined" at bounding box center [730, 185] width 55 height 21
click at [714, 226] on link "Declined" at bounding box center [713, 229] width 83 height 20
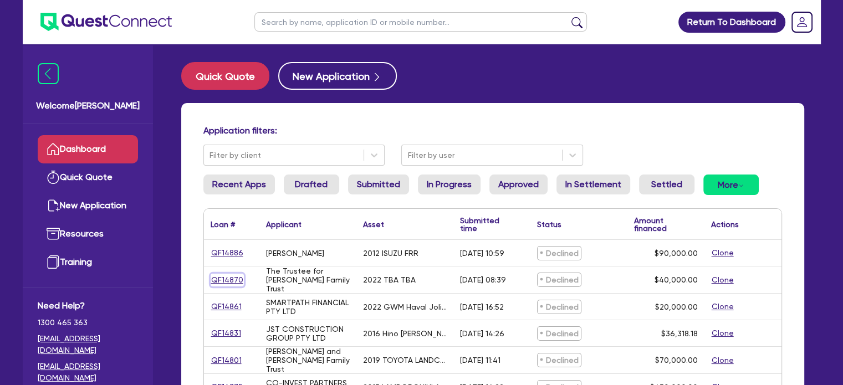
click at [237, 277] on link "QF14870" at bounding box center [227, 280] width 33 height 13
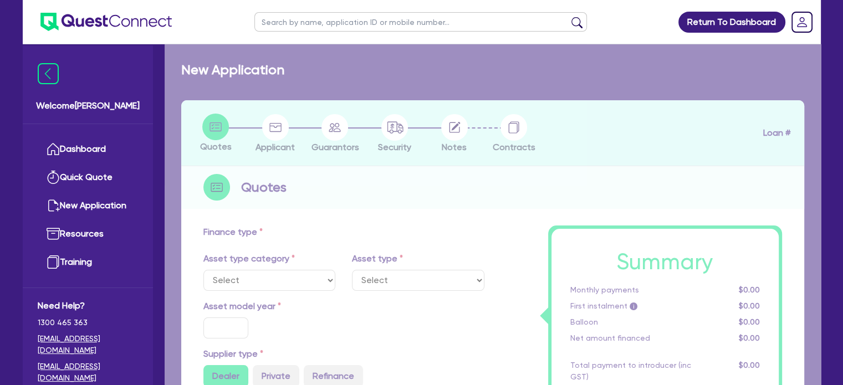
select select "CARS_AND_LIGHT_TRUCKS"
type input "2022"
type input "50,000"
type input "10,000"
type input "7"
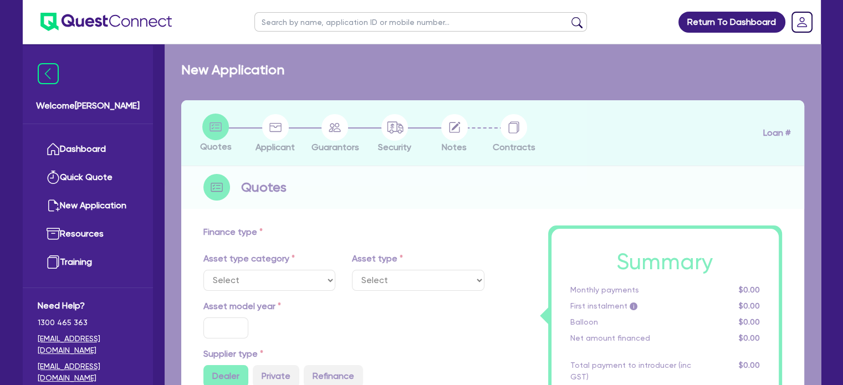
type input "2,800"
type input "17.95"
type input "1,100"
select select "PASSENGER_VEHICLES"
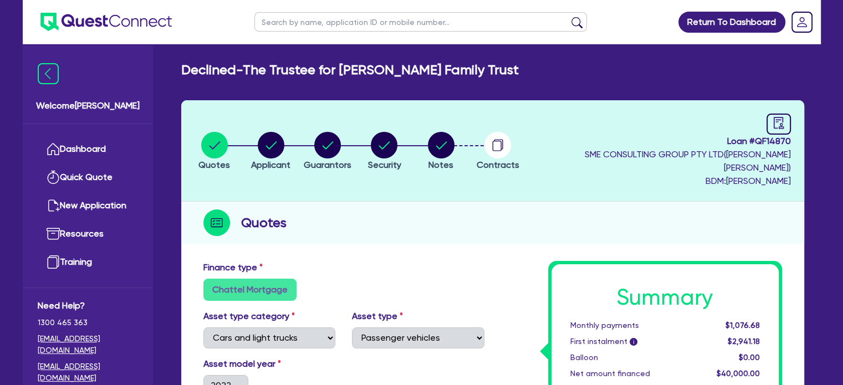
click at [132, 141] on ul "Dashboard Quick Quote New Application Ref Company Ref Salesperson Resources Tra…" at bounding box center [88, 205] width 130 height 163
click at [110, 153] on link "Dashboard" at bounding box center [88, 149] width 100 height 28
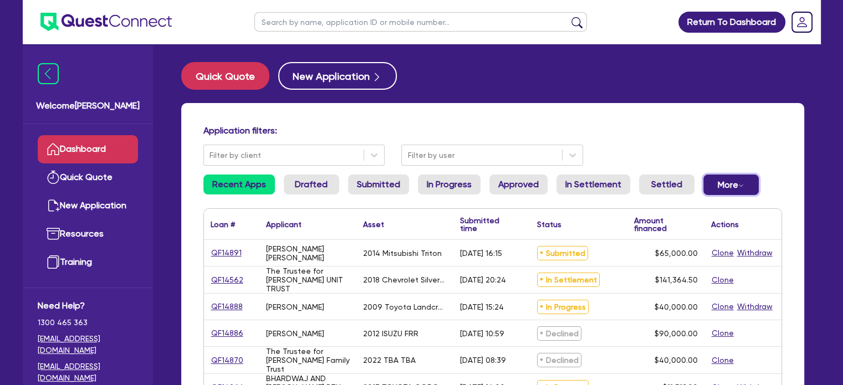
click at [715, 186] on button "More Withdrawn Declined" at bounding box center [730, 185] width 55 height 21
click at [711, 227] on link "Declined" at bounding box center [713, 229] width 83 height 20
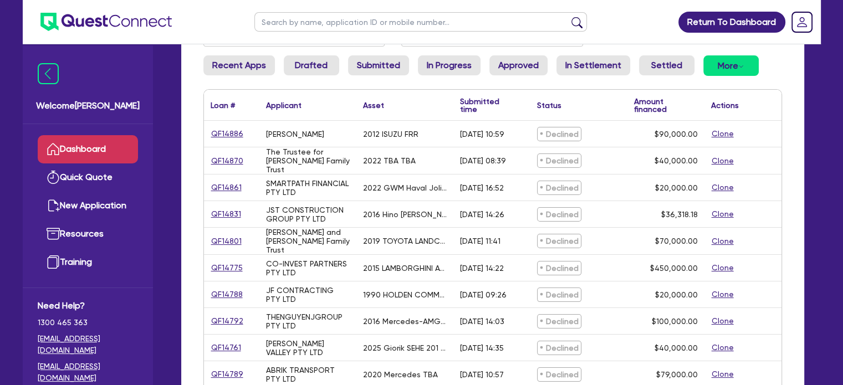
scroll to position [166, 0]
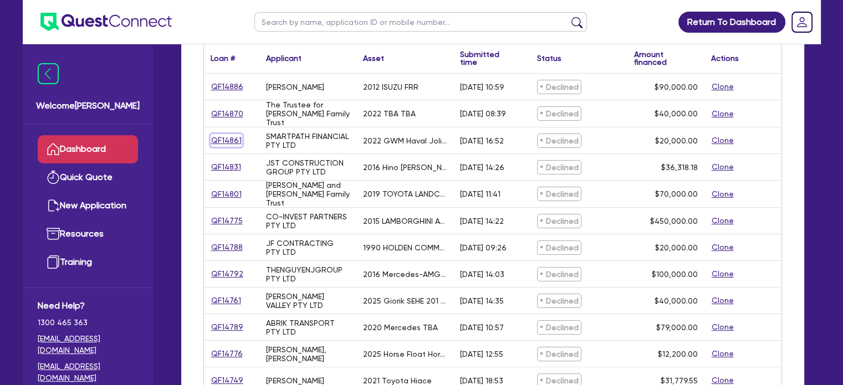
click at [216, 140] on link "QF14861" at bounding box center [227, 140] width 32 height 13
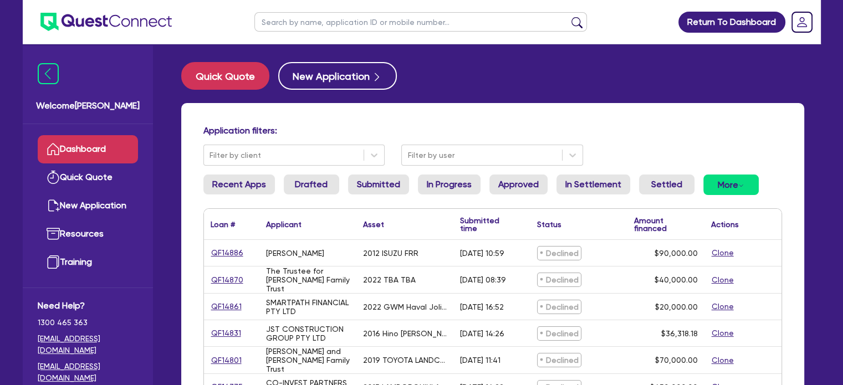
select select "CARS_AND_LIGHT_TRUCKS"
select select "PASSENGER_VEHICLES"
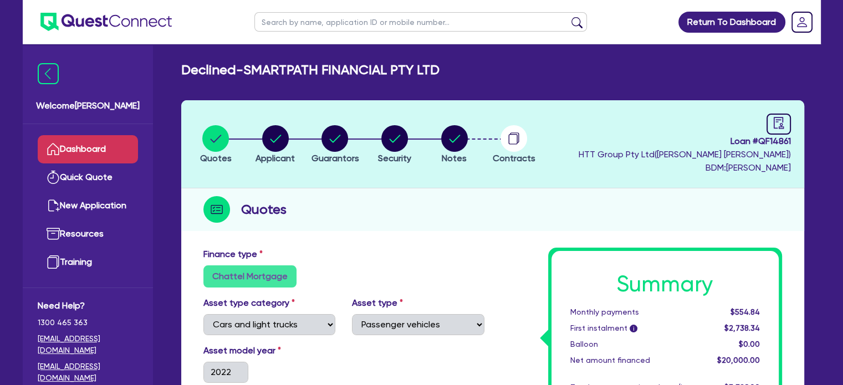
click at [93, 150] on link "Dashboard" at bounding box center [88, 149] width 100 height 28
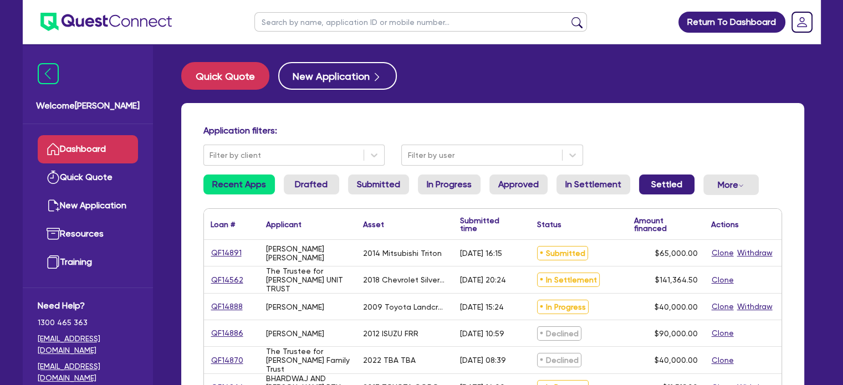
click at [657, 191] on link "Settled" at bounding box center [666, 185] width 55 height 20
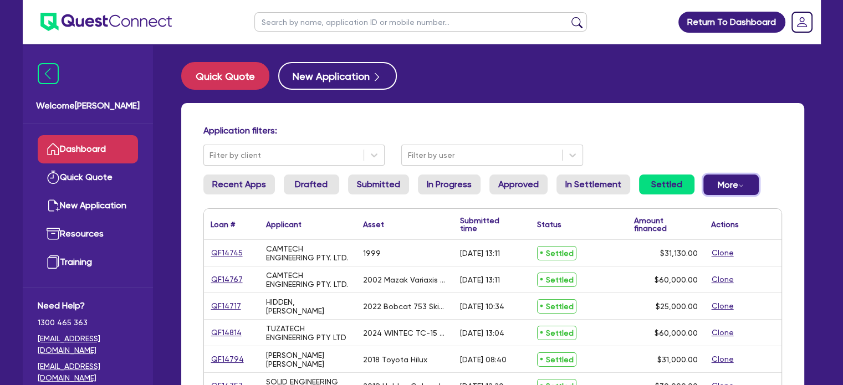
click at [720, 187] on button "More Withdrawn Declined" at bounding box center [730, 185] width 55 height 21
click at [695, 227] on link "Declined" at bounding box center [713, 229] width 83 height 20
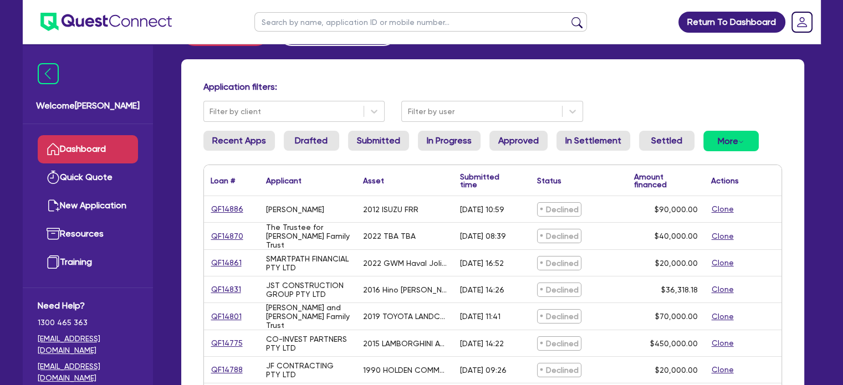
scroll to position [111, 0]
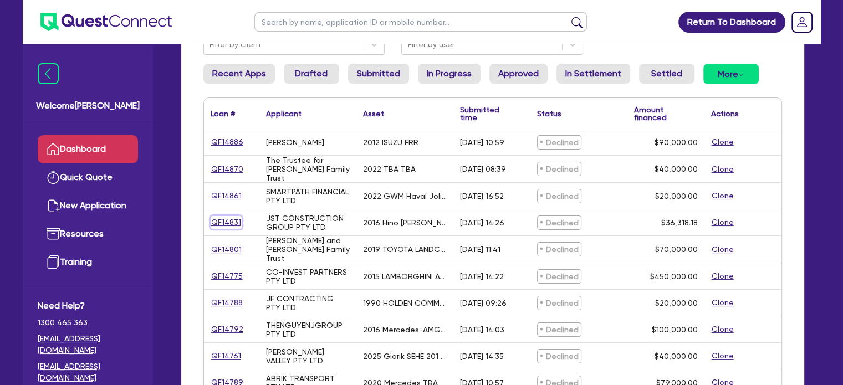
click at [227, 223] on link "QF14831" at bounding box center [226, 222] width 31 height 13
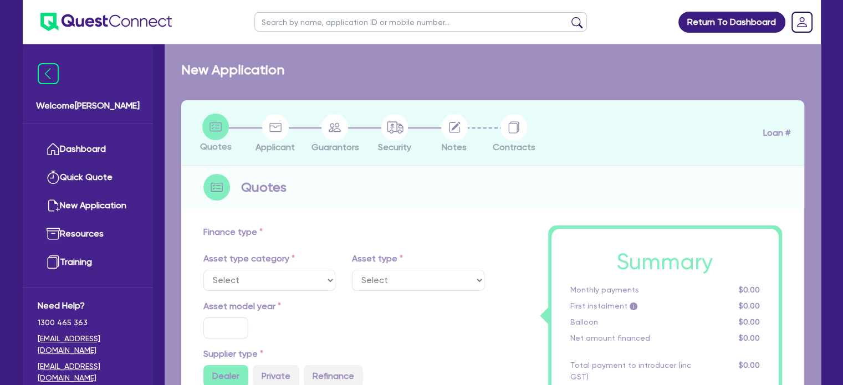
select select "CARS_AND_LIGHT_TRUCKS"
type input "2016"
radio input "true"
type input "36,318.18"
type input "4"
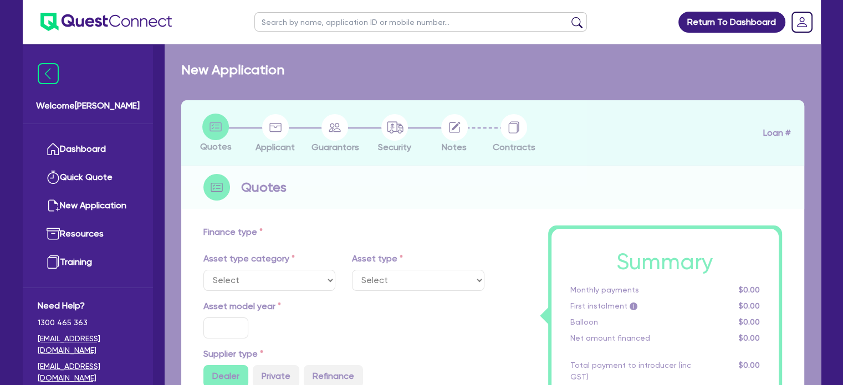
type input "1,452.73"
type input "17"
select select "LIGHT_TRUCKS"
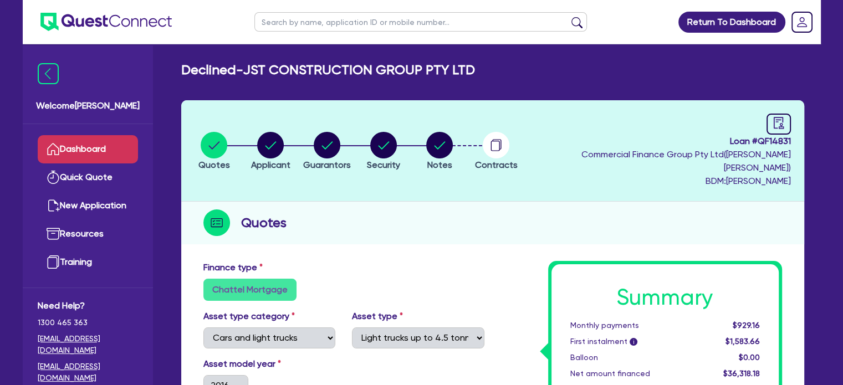
click at [104, 141] on link "Dashboard" at bounding box center [88, 149] width 100 height 28
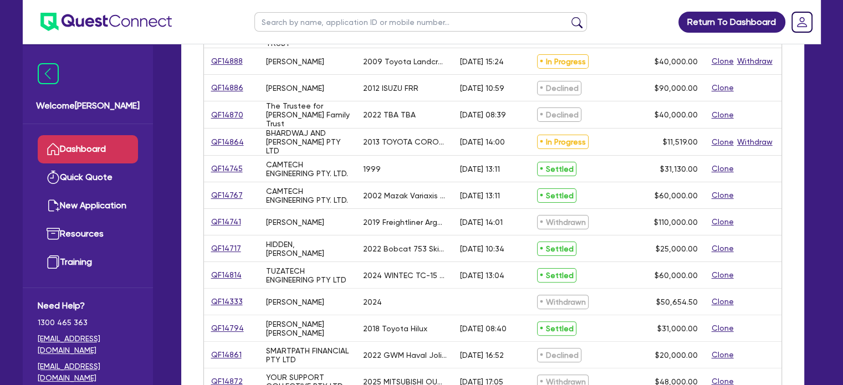
scroll to position [388, 0]
